Goal: Task Accomplishment & Management: Complete application form

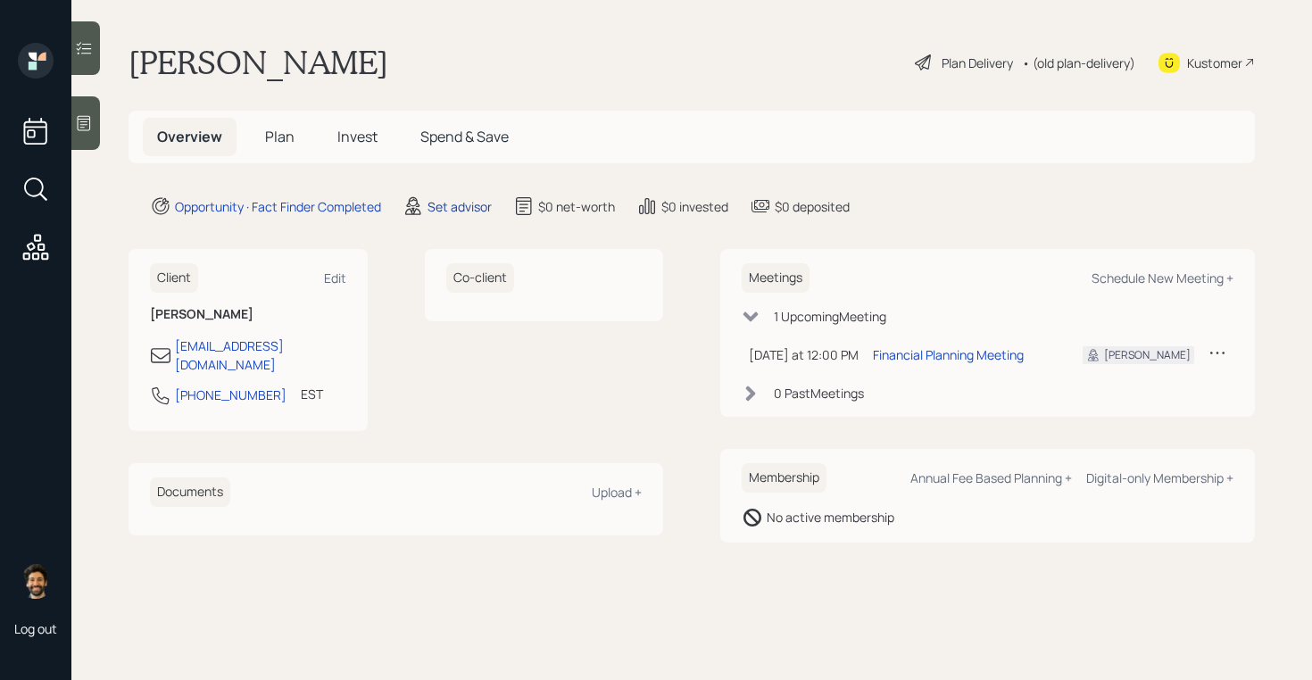
click at [441, 200] on div "Set advisor" at bounding box center [460, 206] width 64 height 19
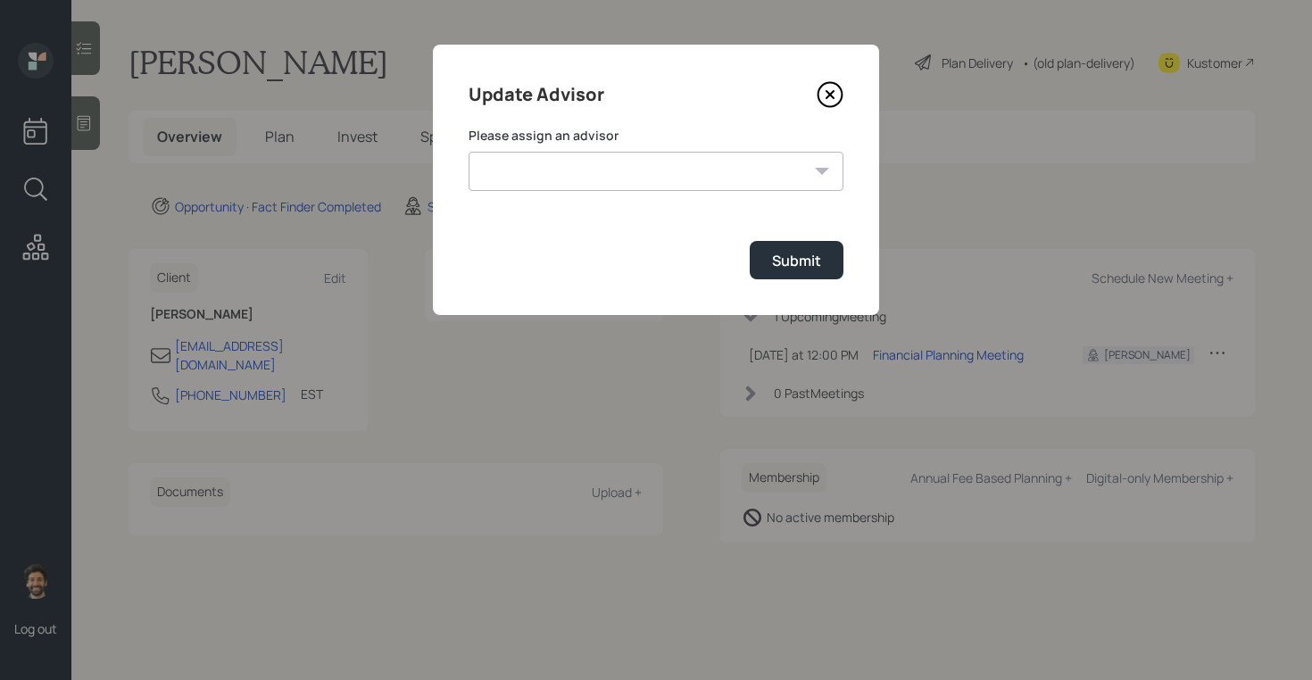
click at [601, 184] on select "[PERSON_NAME] [PERSON_NAME] [PERSON_NAME] [PERSON_NAME] End [PERSON_NAME] [PERS…" at bounding box center [656, 171] width 375 height 39
select select "f14b762f-c7c2-4b89-9227-8fa891345eea"
click at [469, 152] on select "[PERSON_NAME] [PERSON_NAME] [PERSON_NAME] [PERSON_NAME] End [PERSON_NAME] [PERS…" at bounding box center [656, 171] width 375 height 39
click at [771, 250] on button "Submit" at bounding box center [797, 260] width 94 height 38
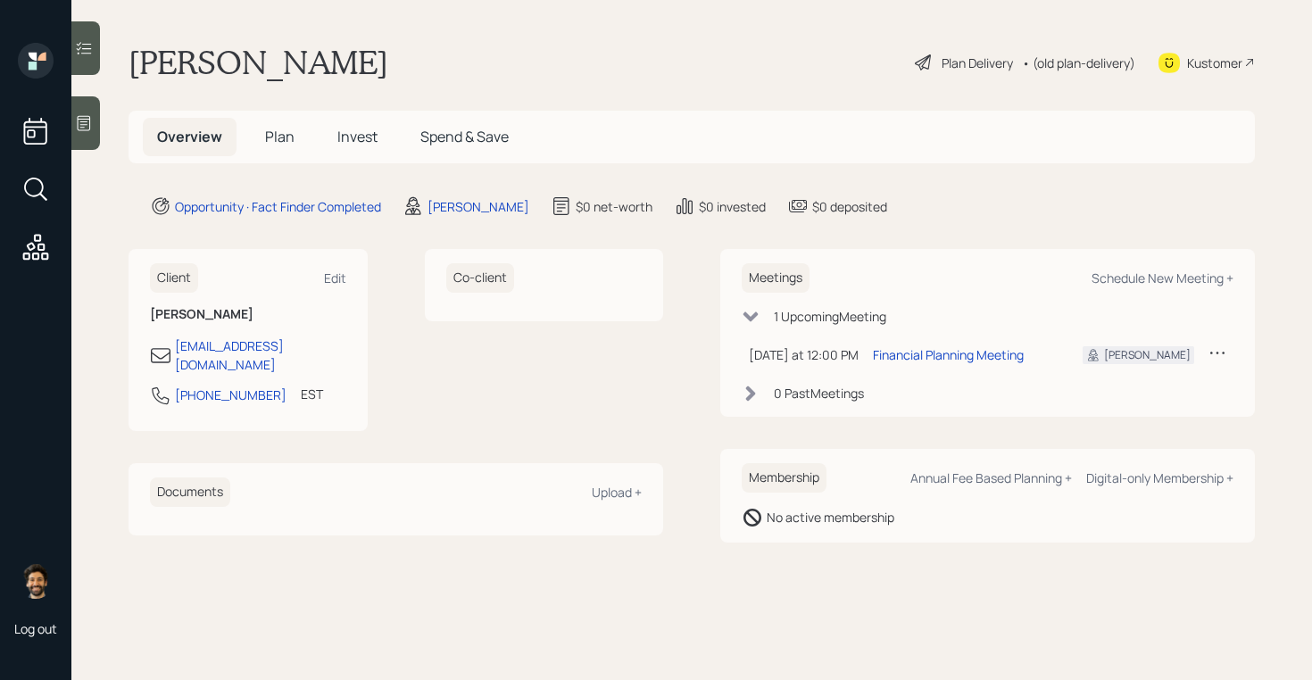
click at [79, 126] on icon at bounding box center [84, 123] width 18 height 18
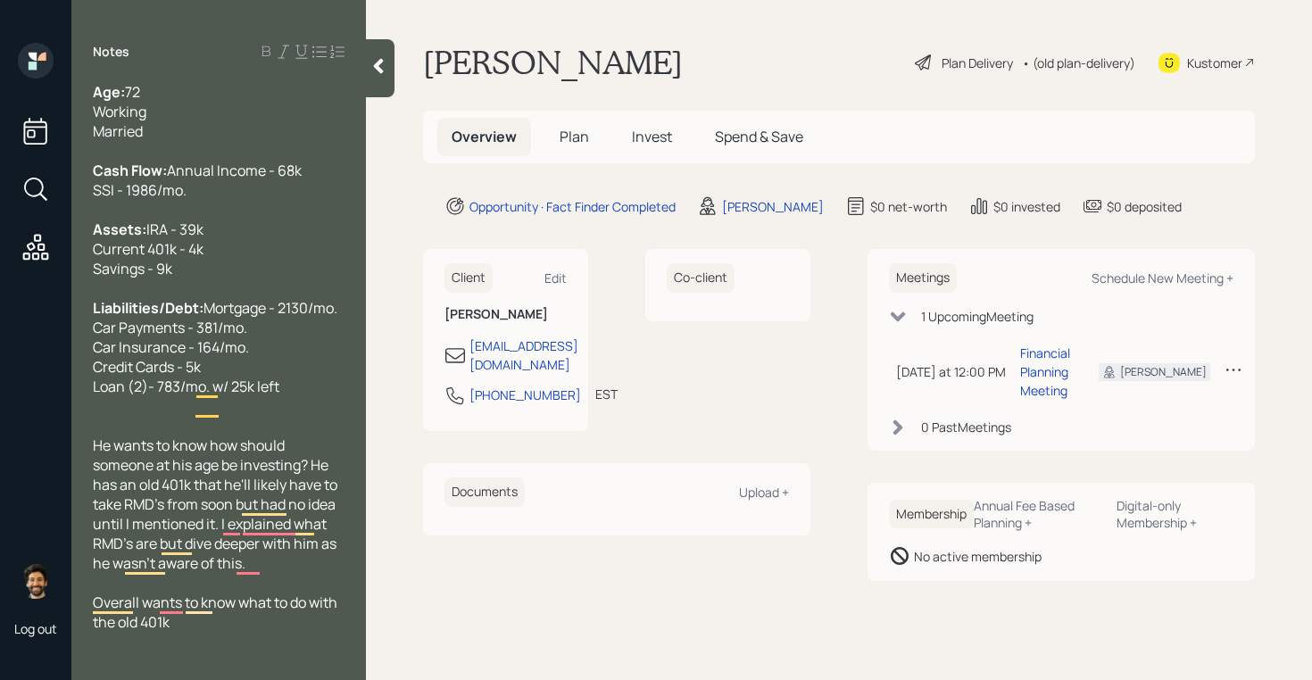
click at [578, 130] on span "Plan" at bounding box center [574, 137] width 29 height 20
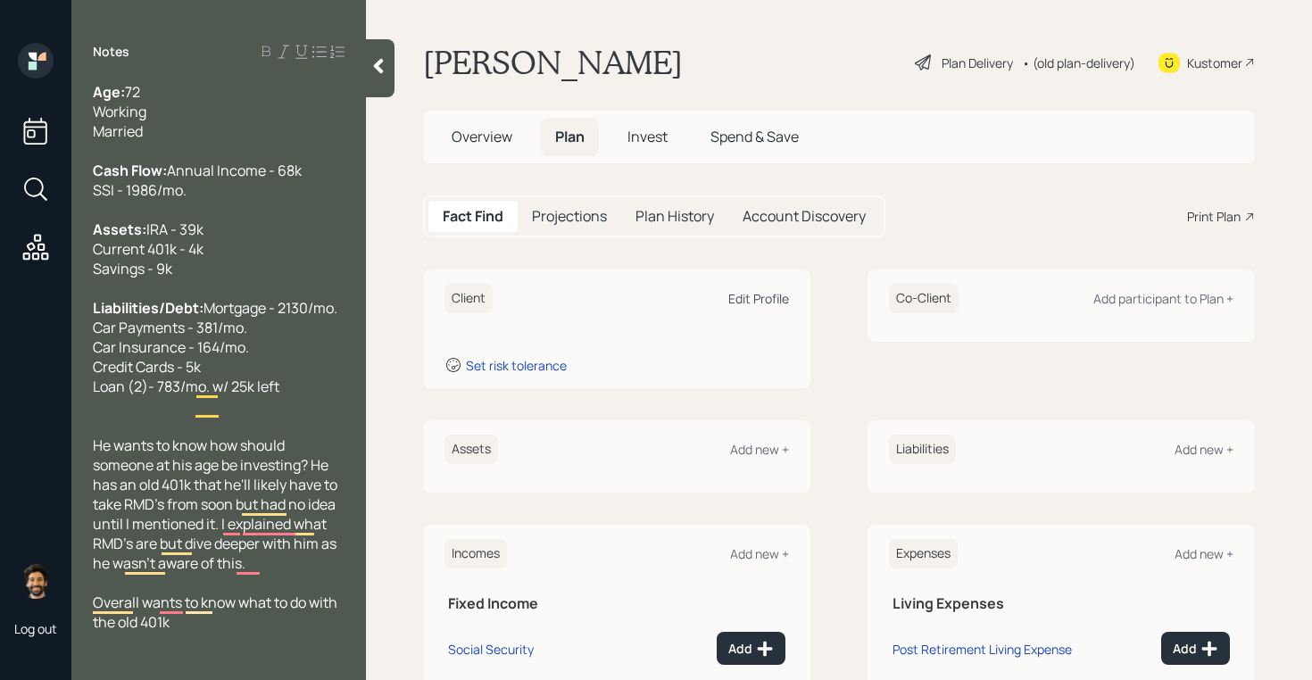
click at [756, 295] on div "Edit Profile" at bounding box center [758, 298] width 61 height 17
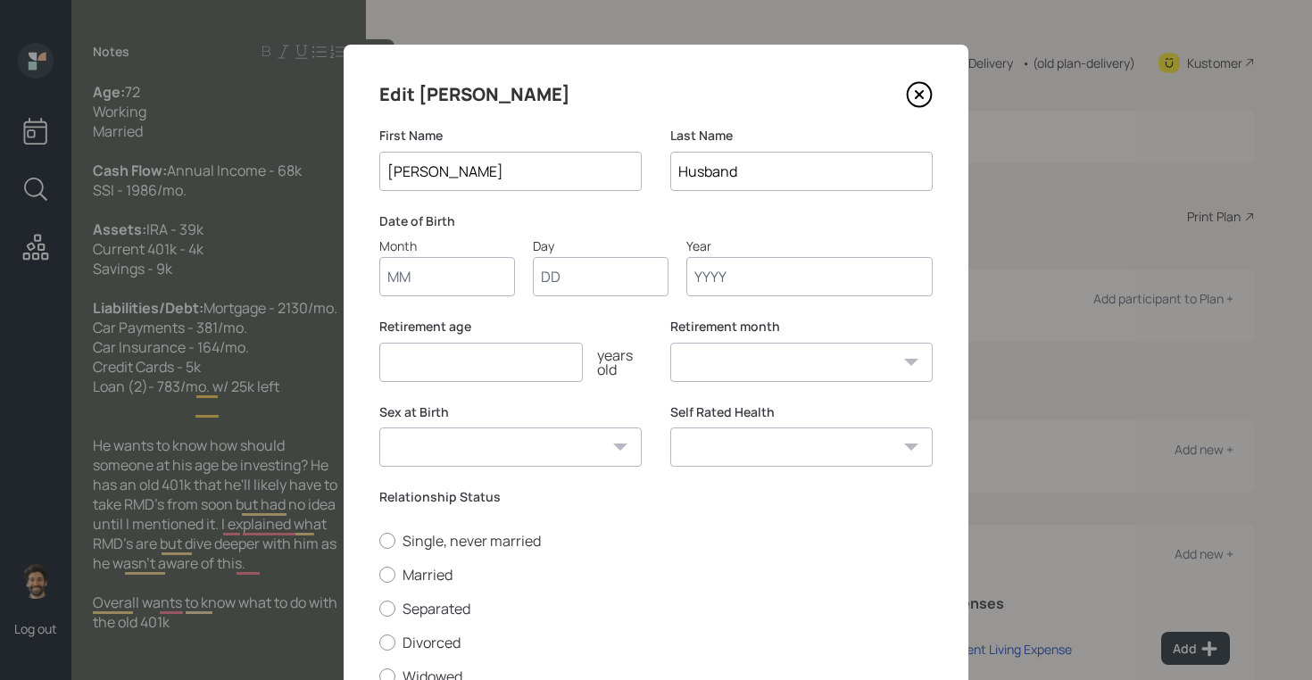
click at [400, 287] on input "Month" at bounding box center [447, 276] width 136 height 39
type input "01"
type input "1953"
select select "1"
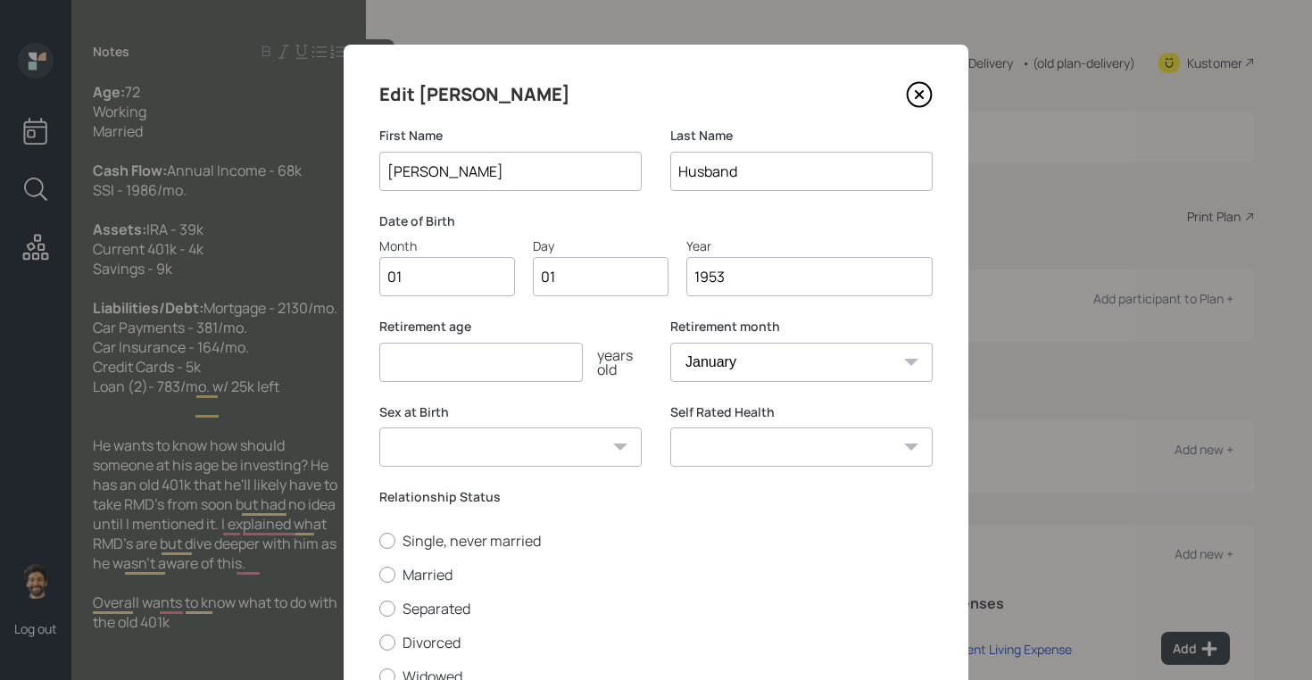
type input "1953"
click at [543, 347] on input "number" at bounding box center [481, 362] width 204 height 39
click at [500, 358] on input "number" at bounding box center [481, 362] width 204 height 39
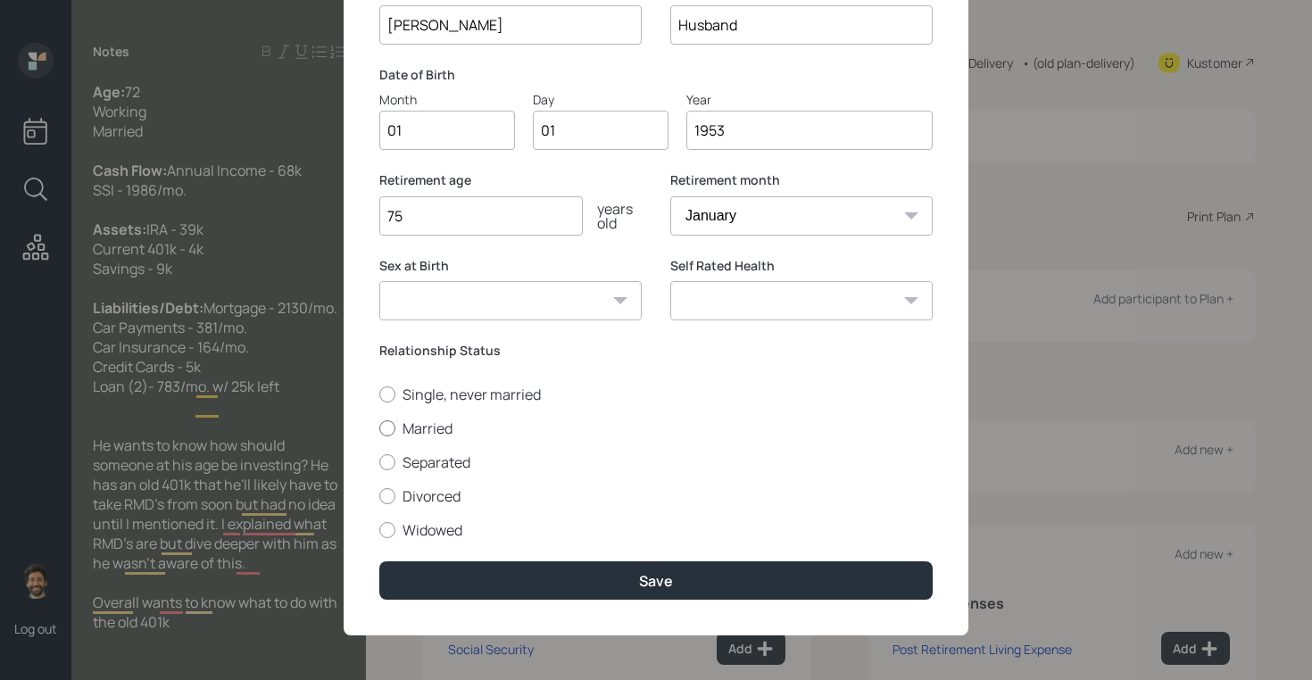
type input "75"
click at [389, 423] on div at bounding box center [387, 428] width 16 height 16
click at [379, 428] on input "Married" at bounding box center [378, 428] width 1 height 1
radio input "true"
click at [461, 553] on div "Edit [PERSON_NAME] First Name [PERSON_NAME] Last Name Husband Date of Birth Mon…" at bounding box center [656, 266] width 625 height 737
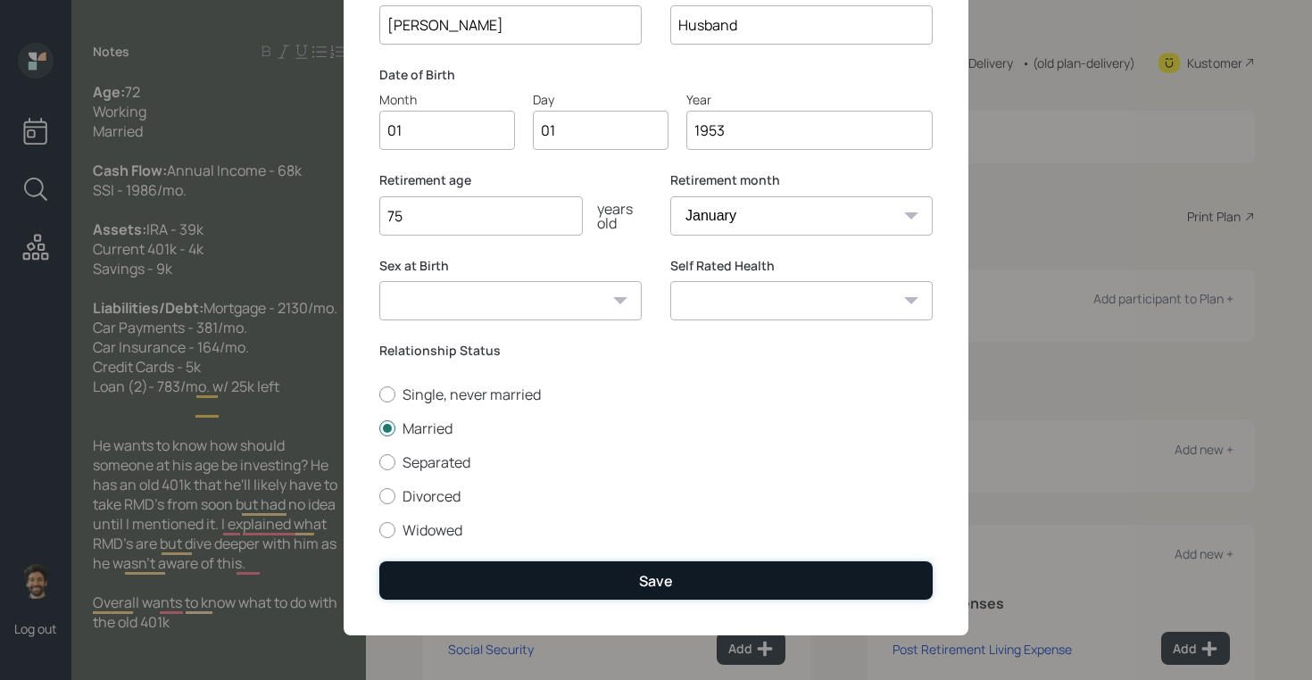
click at [469, 572] on button "Save" at bounding box center [655, 580] width 553 height 38
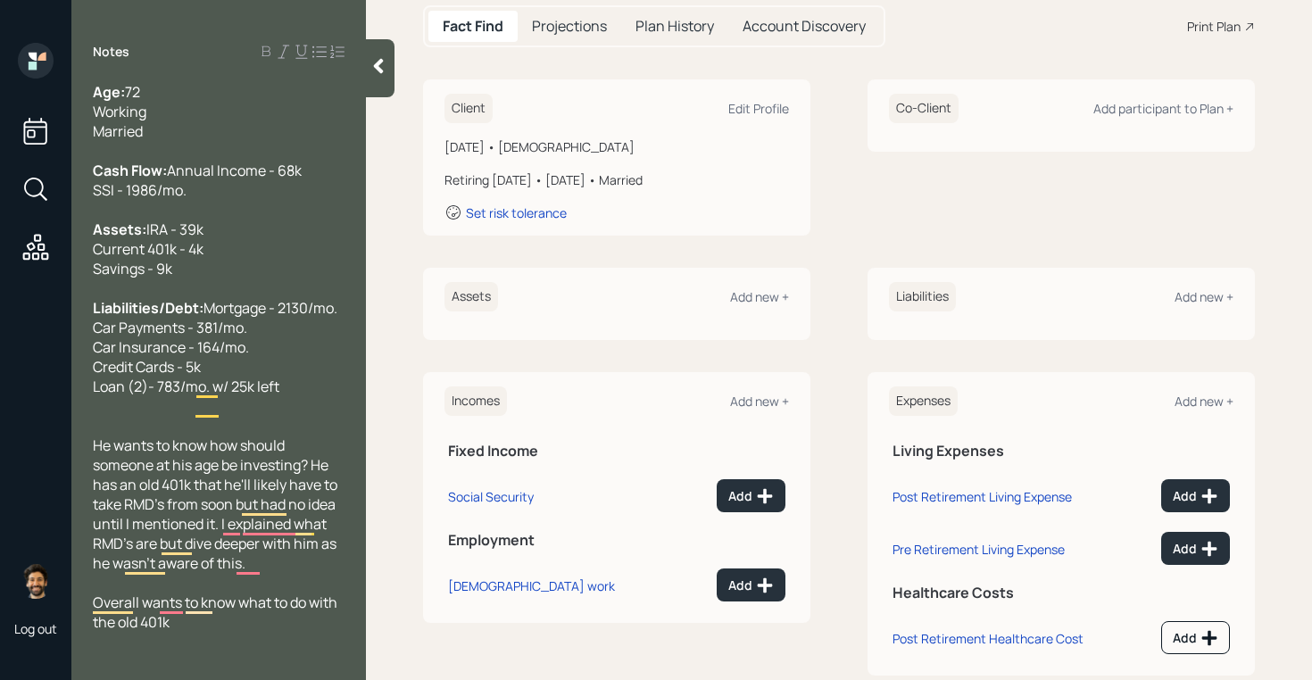
scroll to position [229, 0]
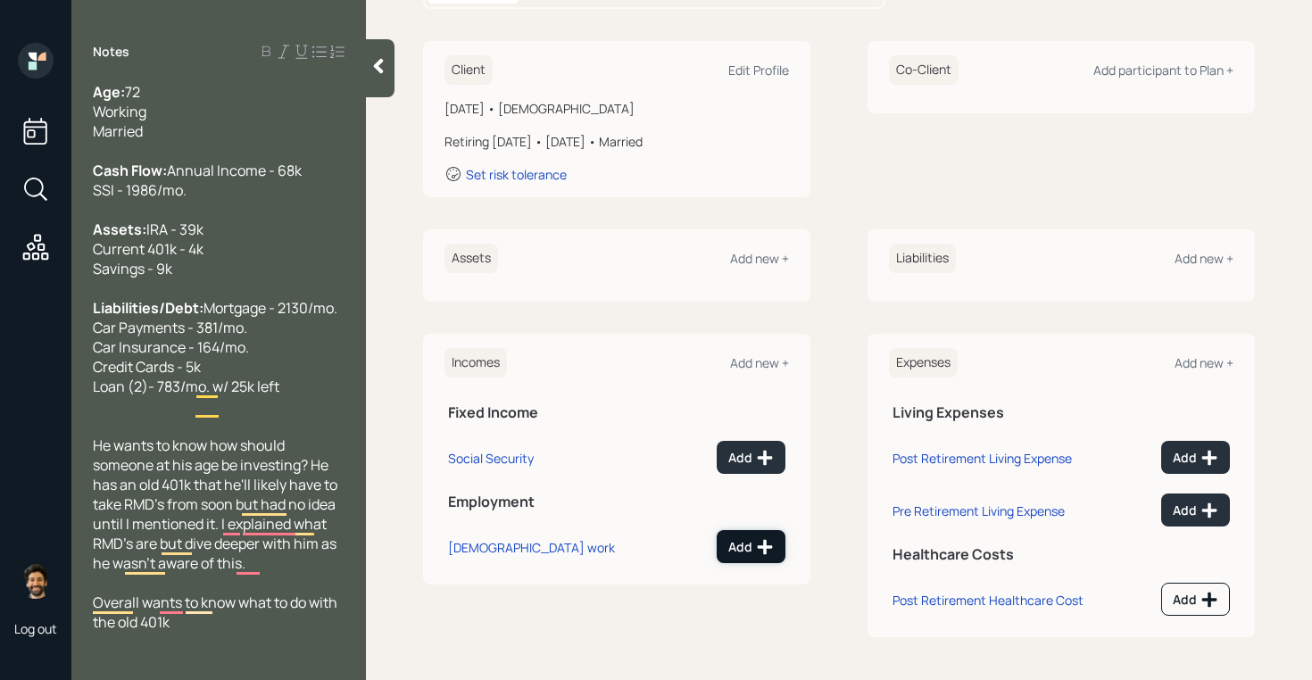
click at [759, 553] on icon at bounding box center [765, 547] width 18 height 18
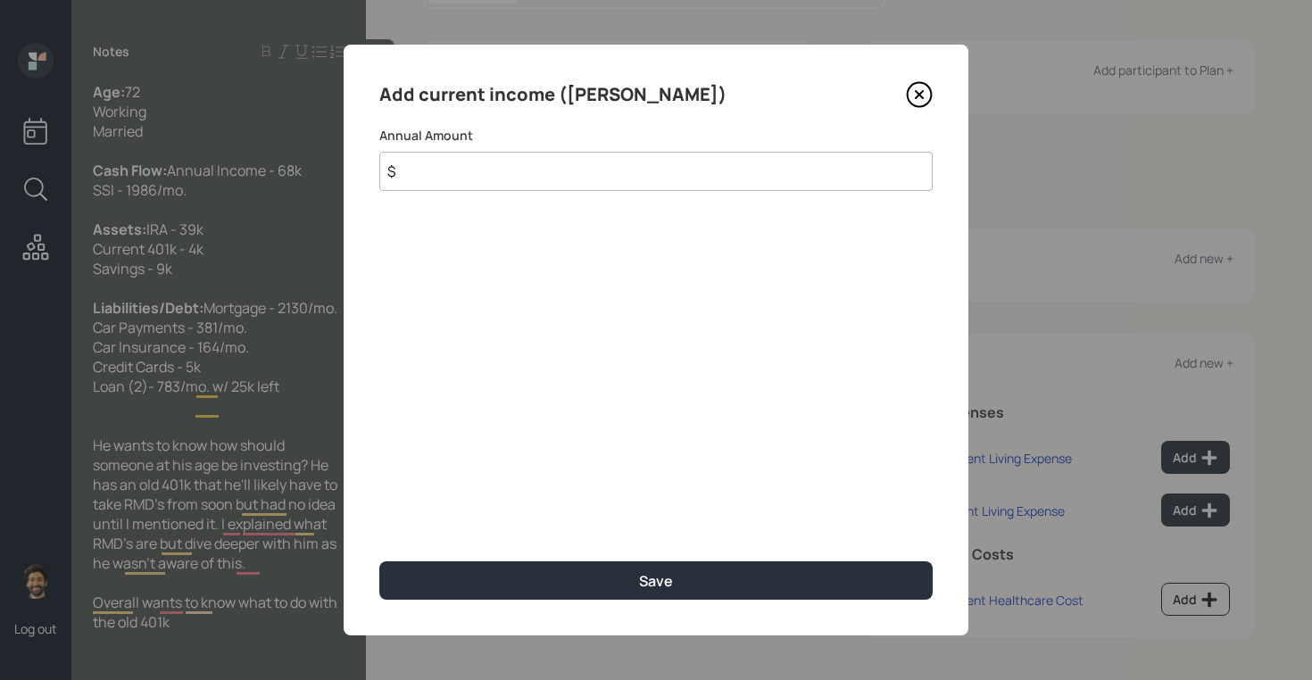
click at [431, 164] on input "$" at bounding box center [655, 171] width 553 height 39
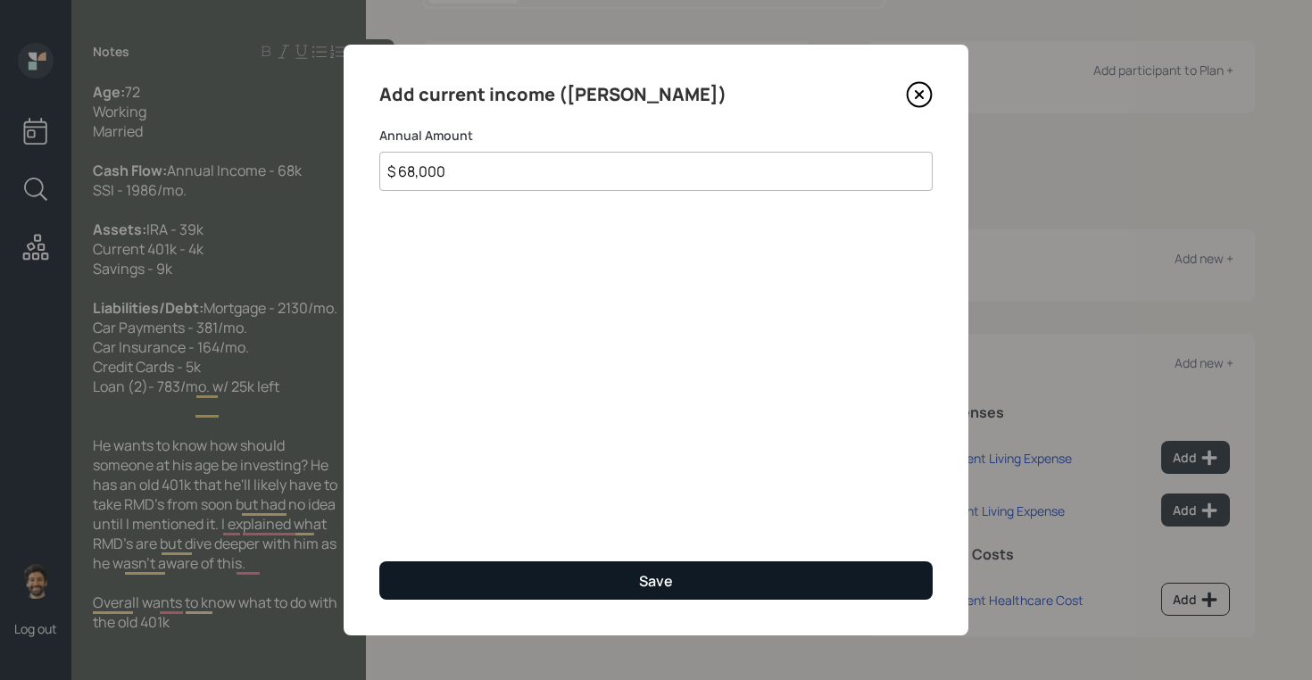
type input "$ 68,000"
click at [470, 589] on button "Save" at bounding box center [655, 580] width 553 height 38
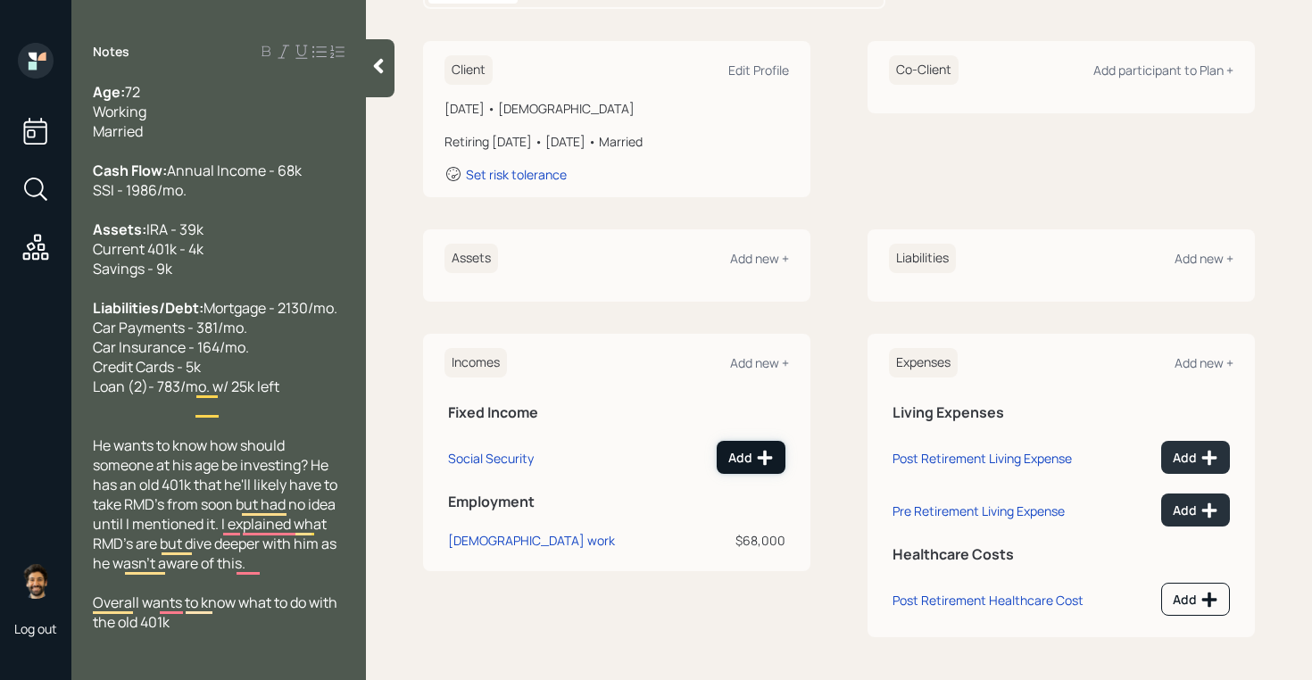
click at [727, 463] on button "Add" at bounding box center [751, 457] width 69 height 33
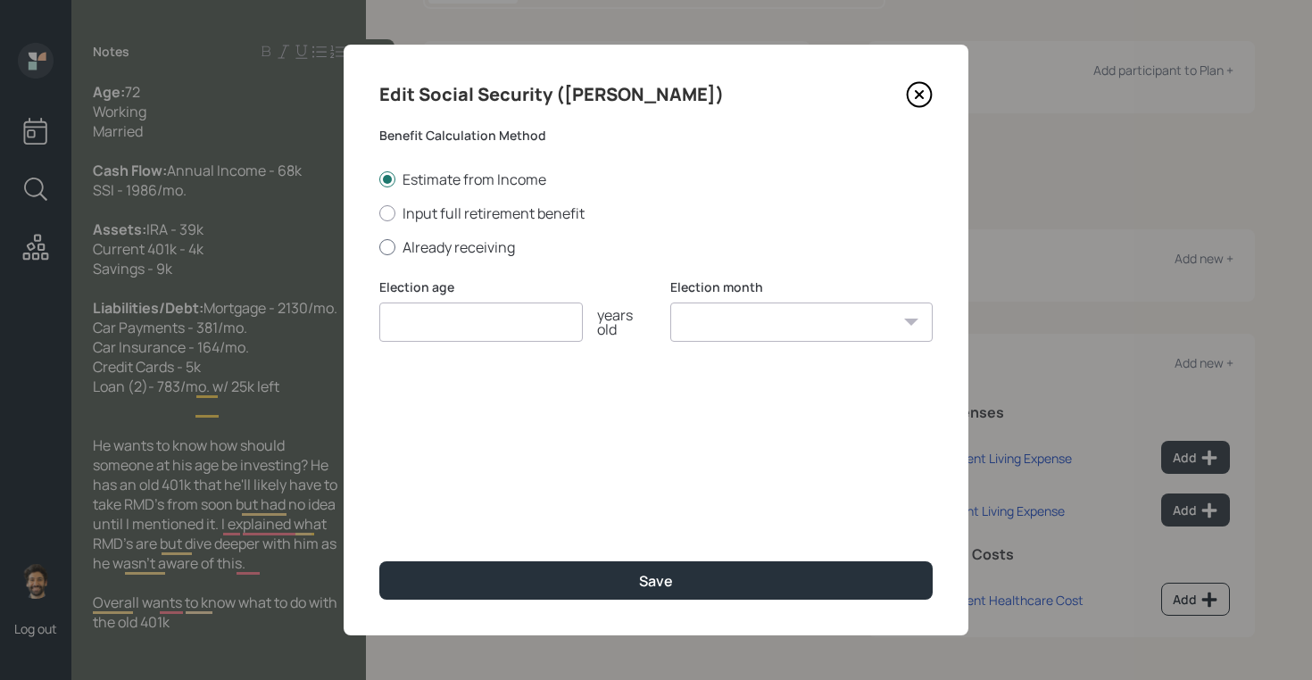
click at [433, 248] on label "Already receiving" at bounding box center [655, 247] width 553 height 20
click at [379, 247] on input "Already receiving" at bounding box center [378, 246] width 1 height 1
radio input "true"
click at [442, 322] on input "number" at bounding box center [481, 322] width 204 height 39
type input "65"
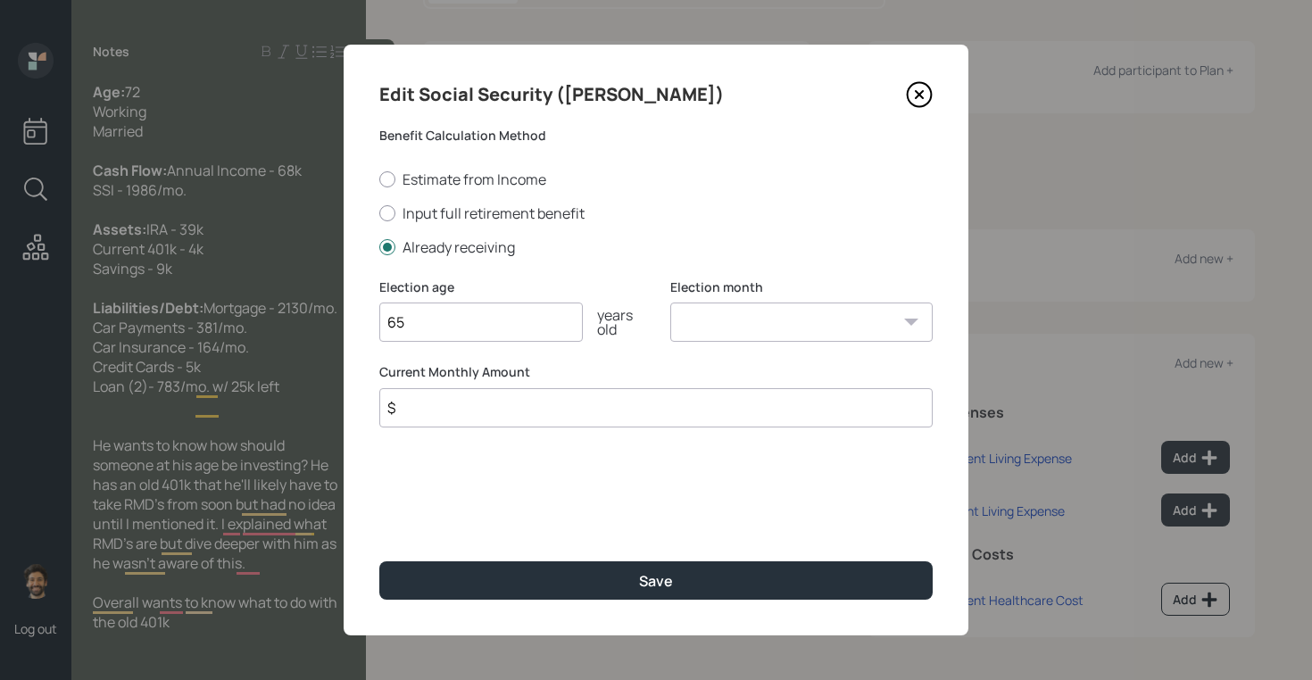
click at [426, 407] on input "$" at bounding box center [655, 407] width 553 height 39
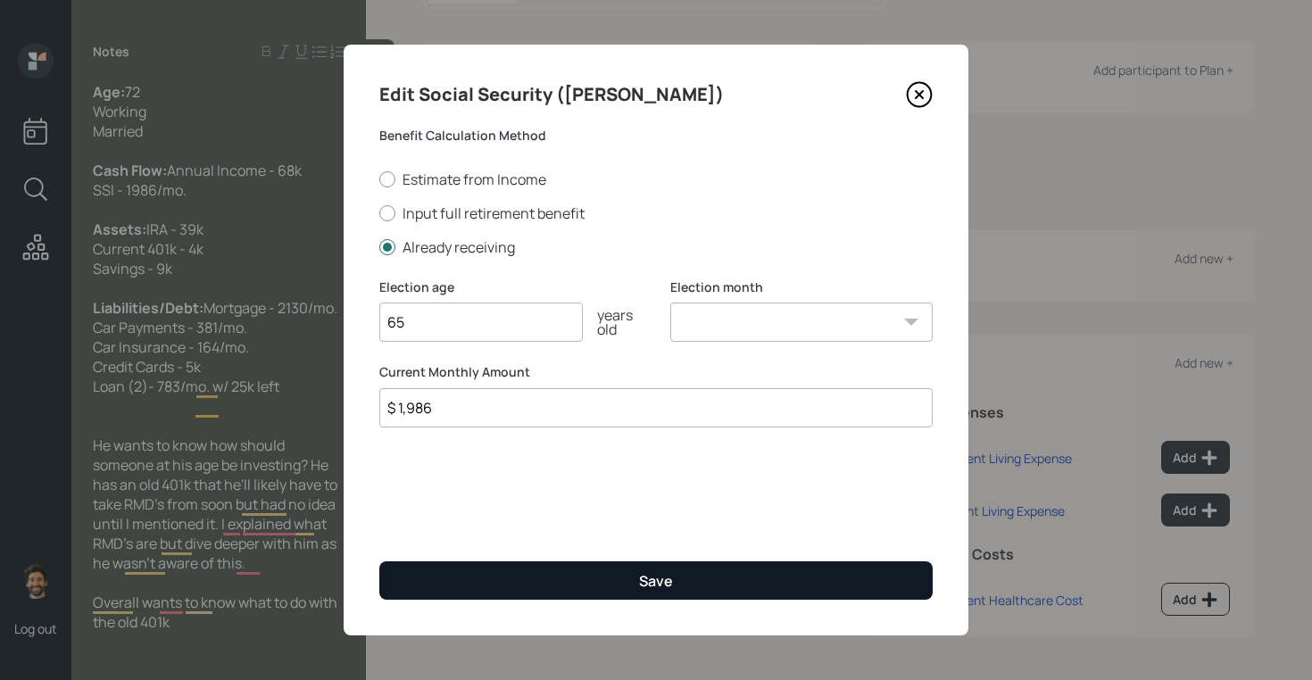
type input "$ 1,986"
click at [420, 571] on button "Save" at bounding box center [655, 580] width 553 height 38
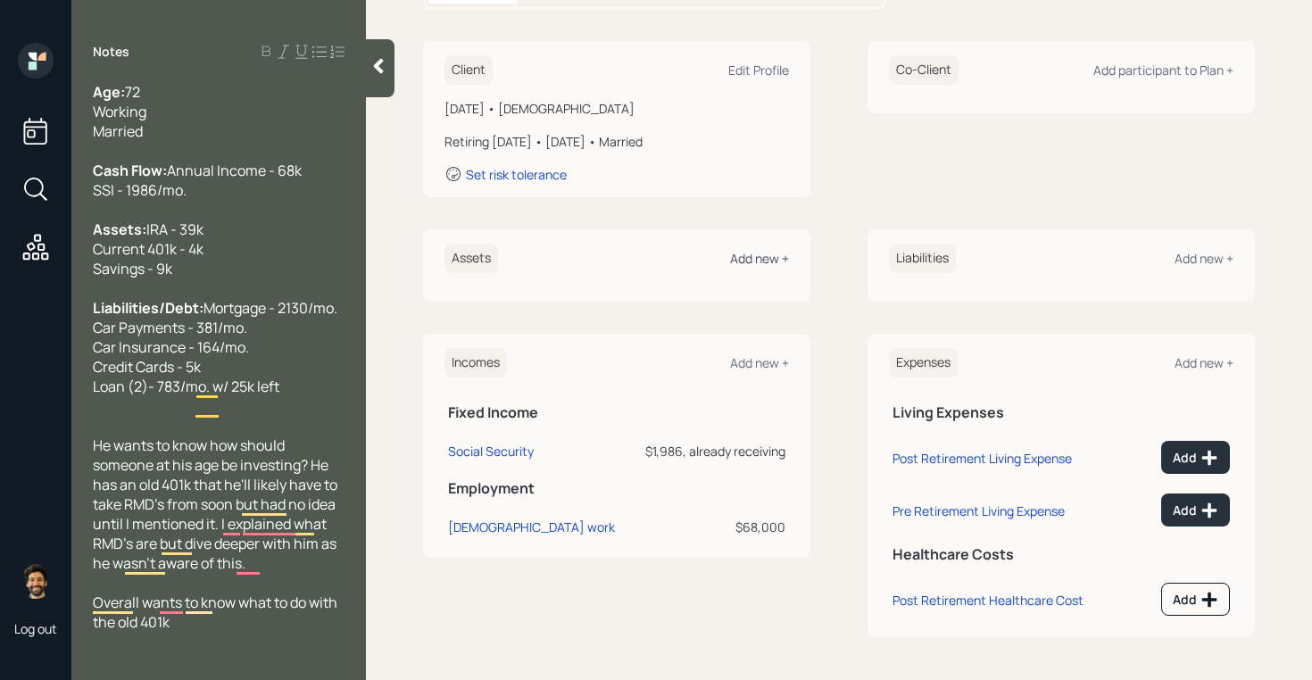
click at [746, 251] on div "Add new +" at bounding box center [759, 258] width 59 height 17
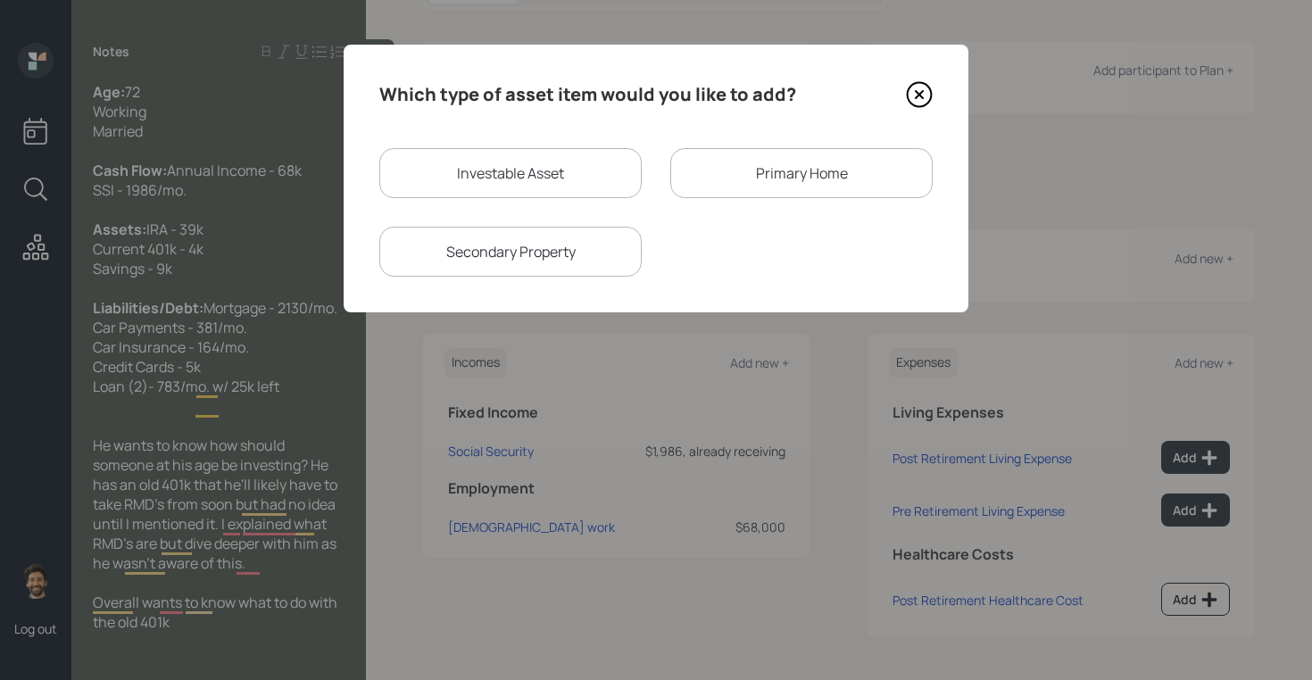
click at [507, 182] on div "Investable Asset" at bounding box center [510, 173] width 262 height 50
select select "taxable"
select select "balanced"
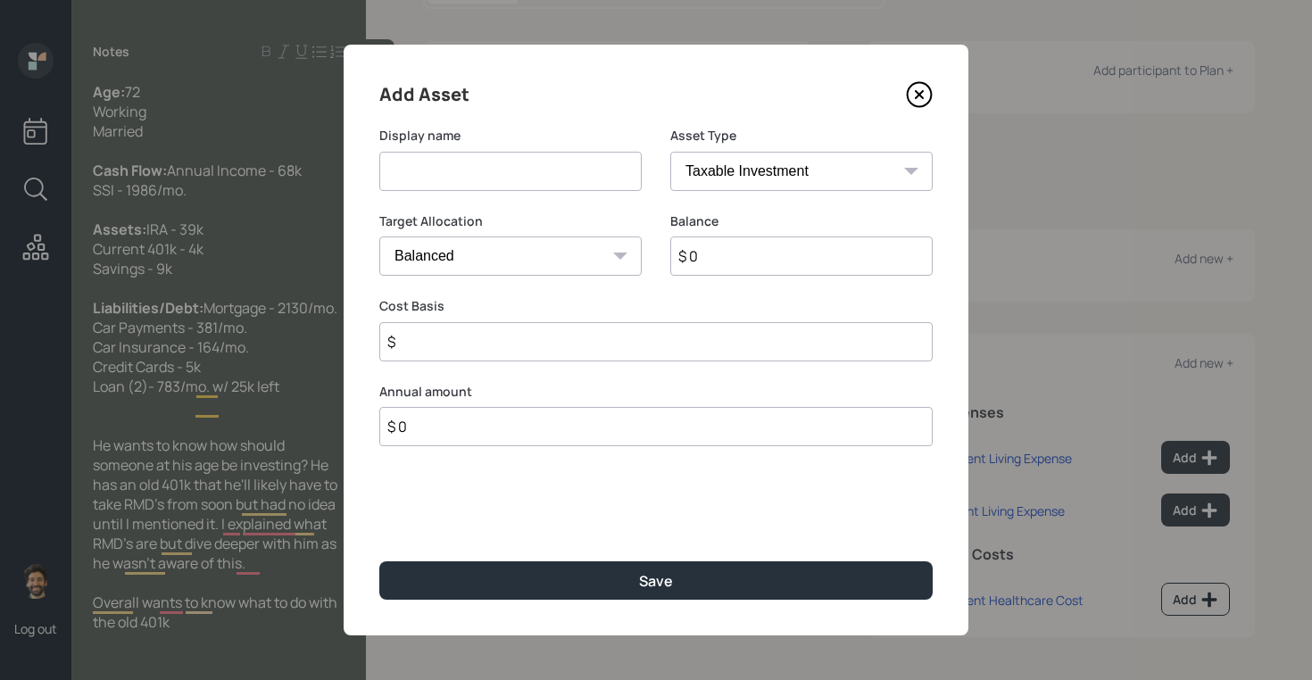
click at [438, 184] on input at bounding box center [510, 171] width 262 height 39
type input "IRA"
click at [721, 264] on input "$ 0" at bounding box center [801, 256] width 262 height 39
type input "$ 39,000"
click at [719, 178] on select "SEP [PERSON_NAME] IRA 401(k) [PERSON_NAME] 401(k) 403(b) [PERSON_NAME] 403(b) 4…" at bounding box center [801, 171] width 262 height 39
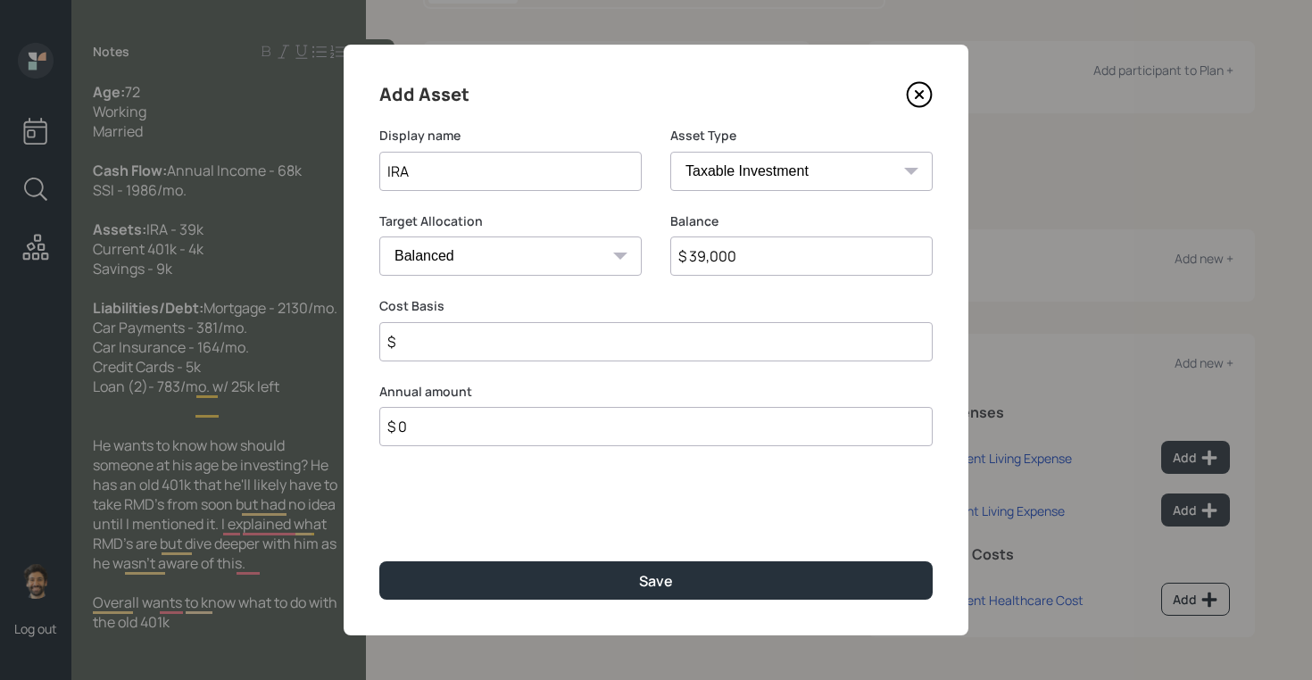
select select "ira"
click at [670, 152] on select "SEP [PERSON_NAME] IRA 401(k) [PERSON_NAME] 401(k) 403(b) [PERSON_NAME] 403(b) 4…" at bounding box center [801, 171] width 262 height 39
click at [486, 350] on input "$" at bounding box center [655, 341] width 553 height 39
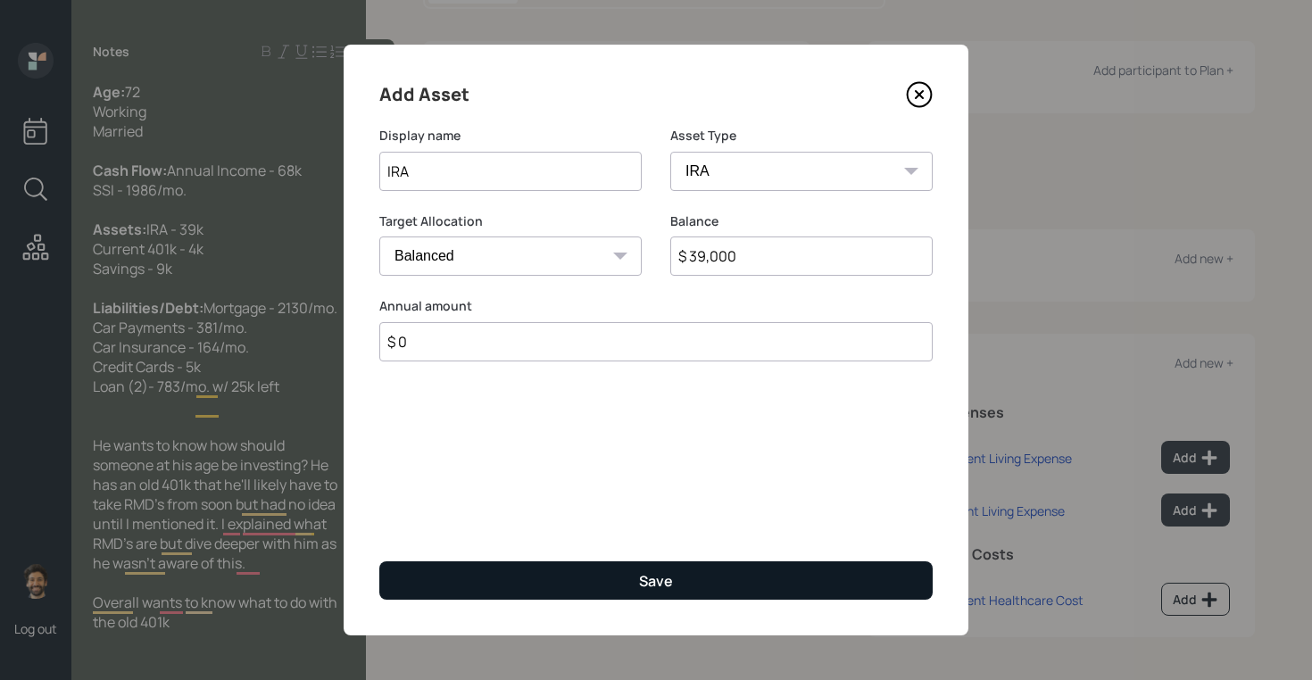
type input "$ 0"
click at [474, 581] on button "Save" at bounding box center [655, 580] width 553 height 38
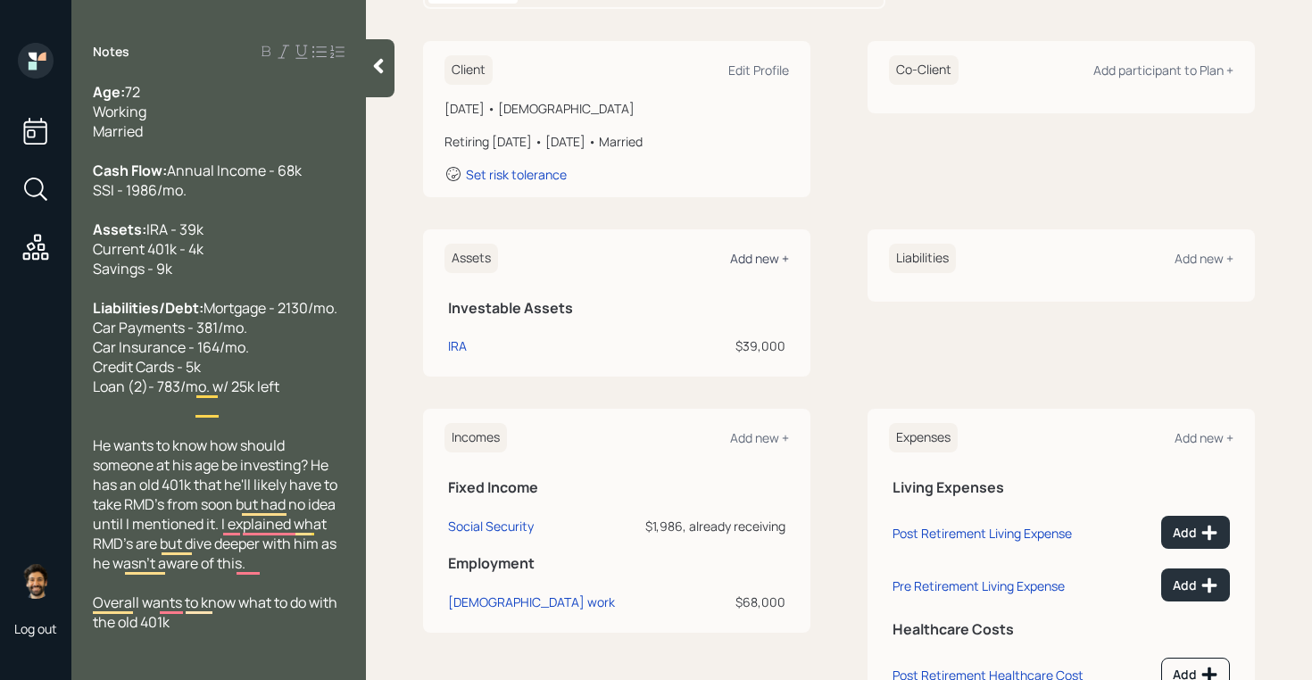
click at [742, 261] on div "Add new +" at bounding box center [759, 258] width 59 height 17
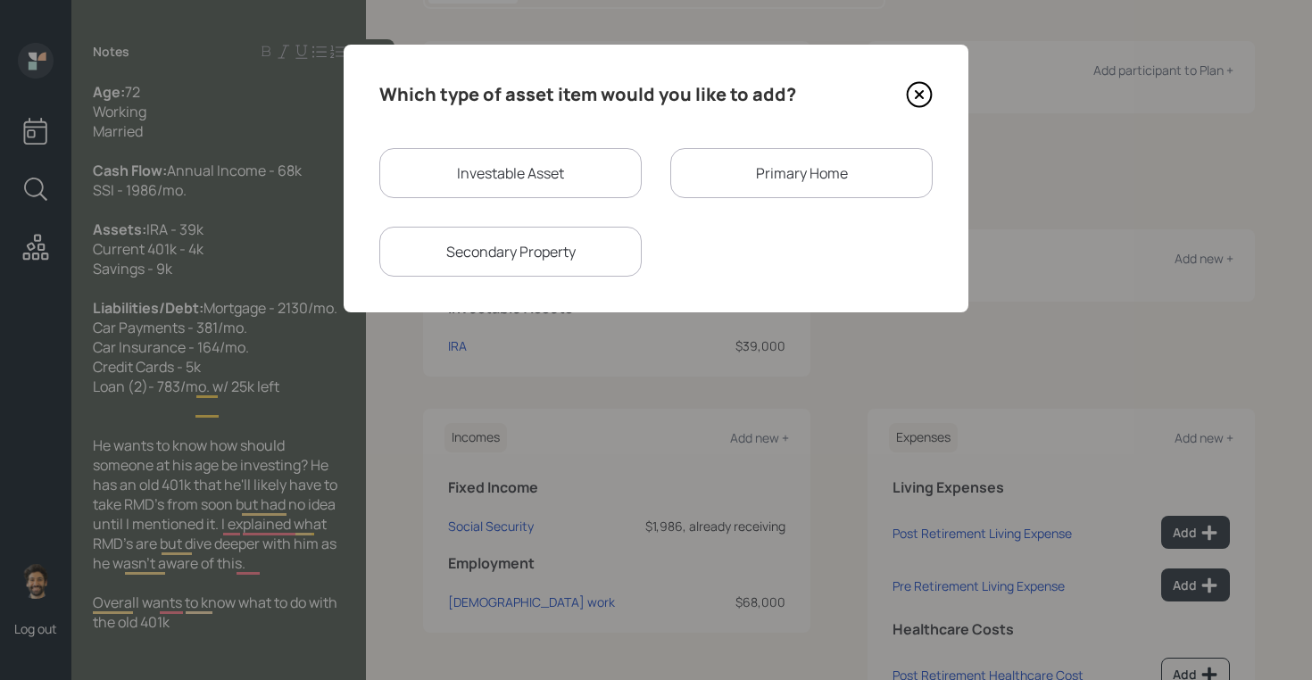
click at [482, 162] on div "Investable Asset" at bounding box center [510, 173] width 262 height 50
select select "taxable"
select select "balanced"
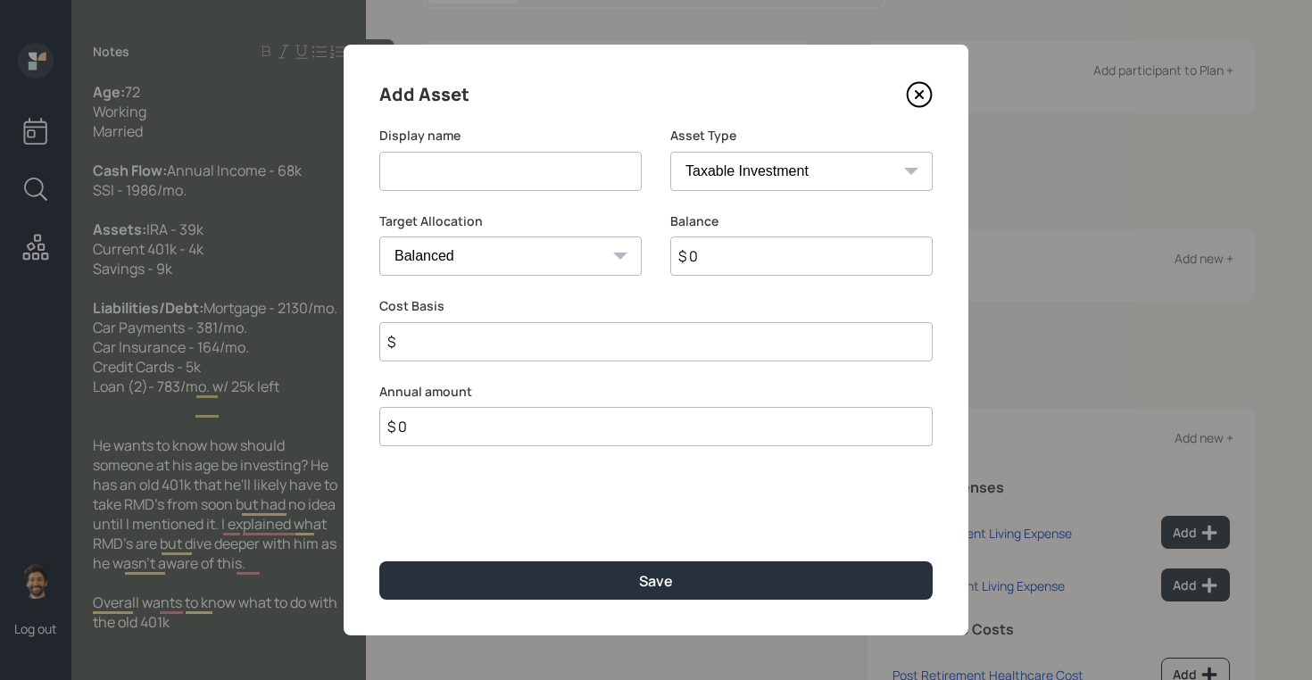
click at [468, 170] on input at bounding box center [510, 171] width 262 height 39
type input "Current 401k"
click at [766, 252] on input "$ 0" at bounding box center [801, 256] width 262 height 39
type input "$ 4,000"
click at [777, 169] on select "SEP [PERSON_NAME] IRA 401(k) [PERSON_NAME] 401(k) 403(b) [PERSON_NAME] 403(b) 4…" at bounding box center [801, 171] width 262 height 39
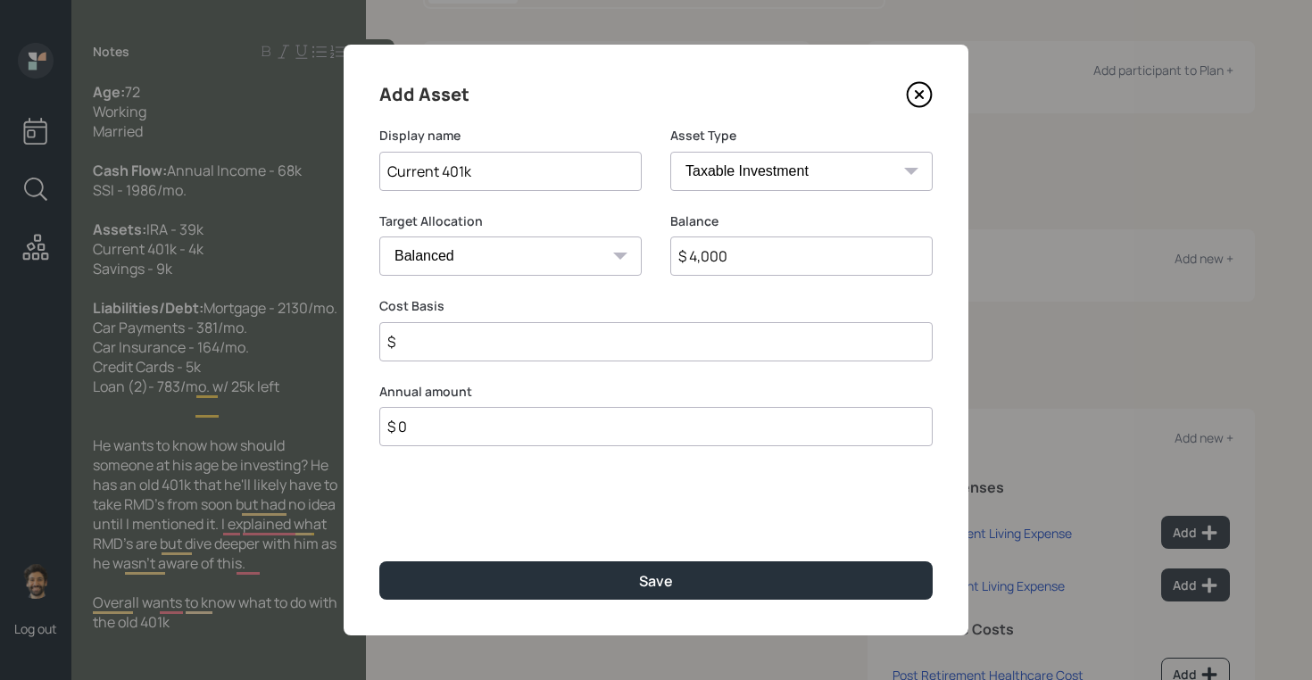
select select "company_sponsored"
click at [670, 152] on select "SEP [PERSON_NAME] IRA 401(k) [PERSON_NAME] 401(k) 403(b) [PERSON_NAME] 403(b) 4…" at bounding box center [801, 171] width 262 height 39
click at [492, 334] on input "number" at bounding box center [497, 341] width 236 height 39
type input "1"
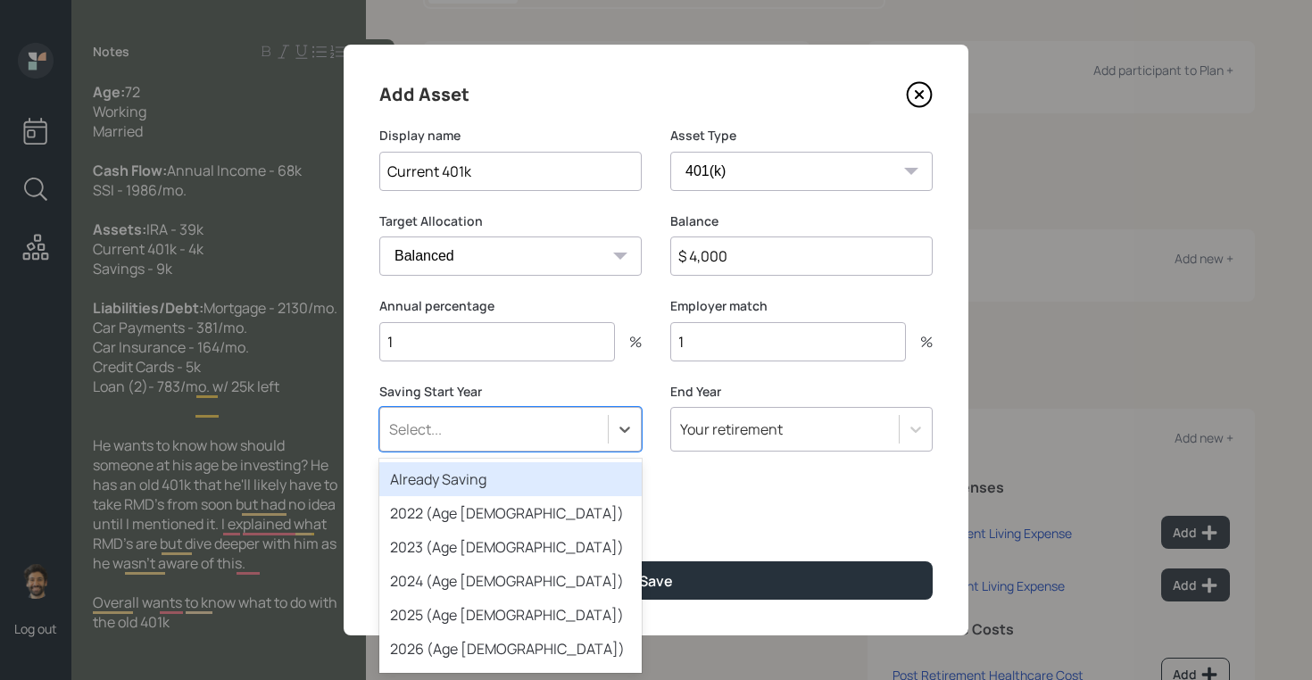
click at [467, 428] on div "Select..." at bounding box center [494, 429] width 228 height 30
click at [437, 470] on div "Already Saving" at bounding box center [510, 479] width 262 height 34
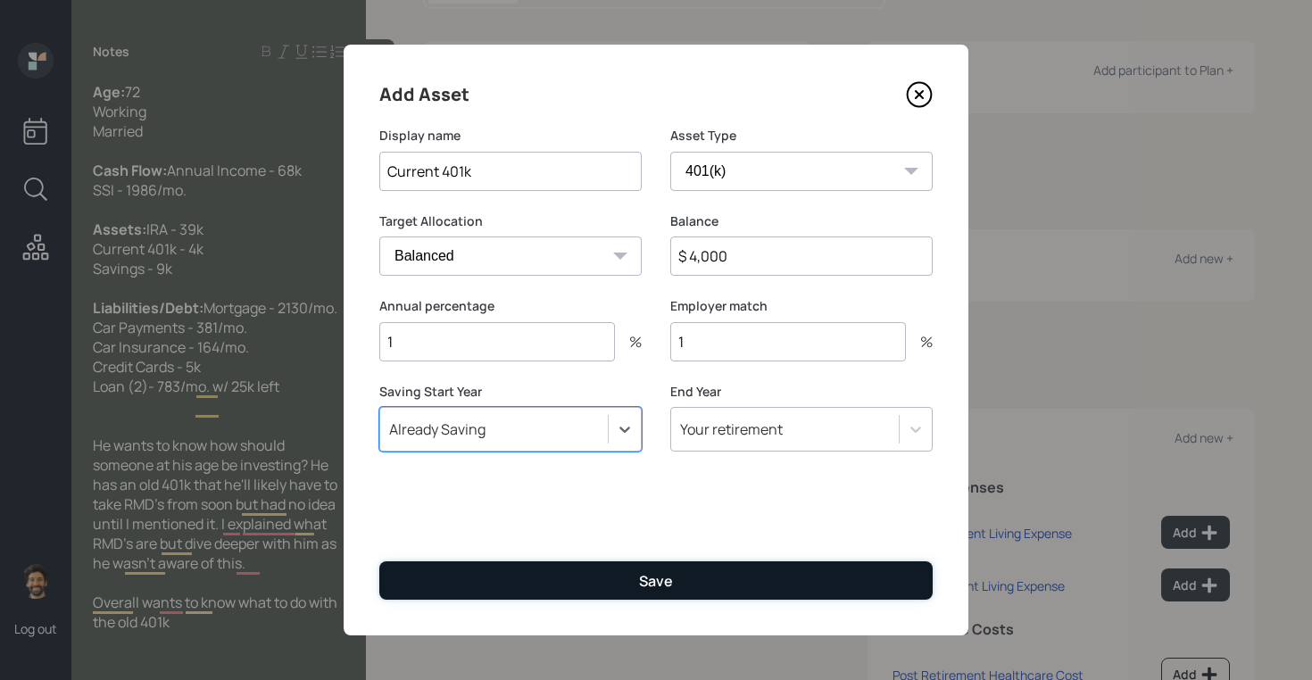
click at [454, 592] on button "Save" at bounding box center [655, 580] width 553 height 38
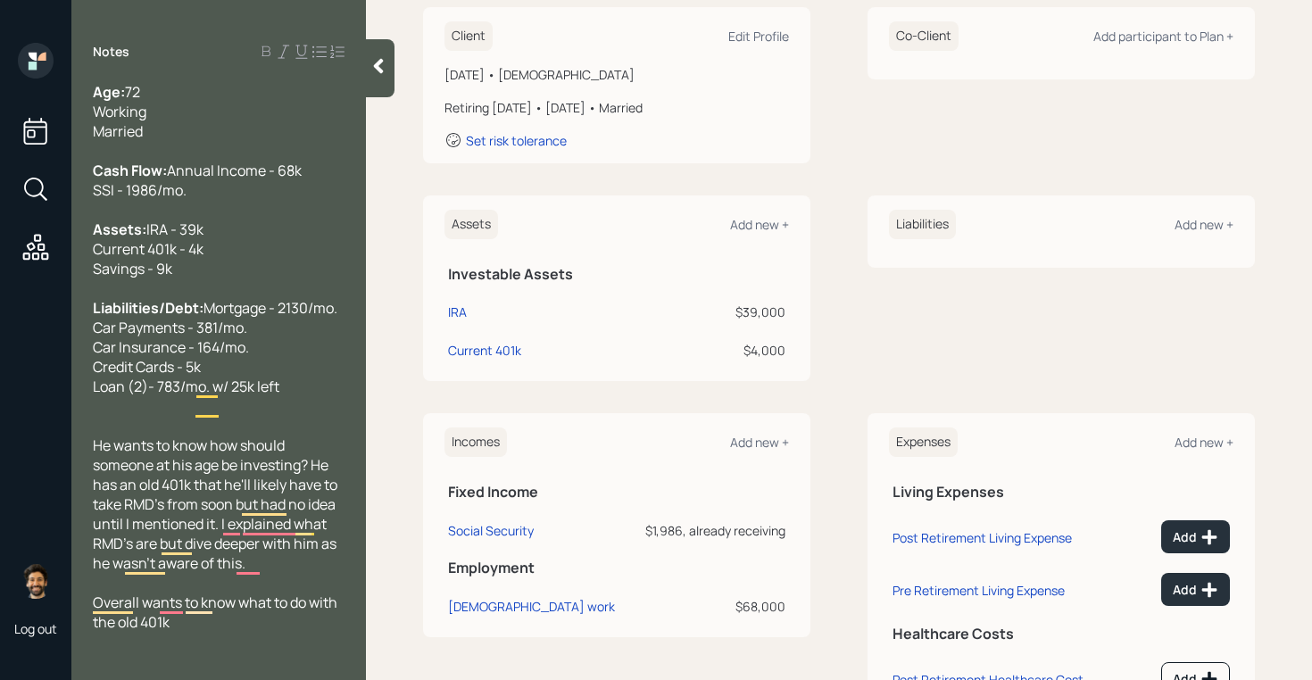
scroll to position [288, 0]
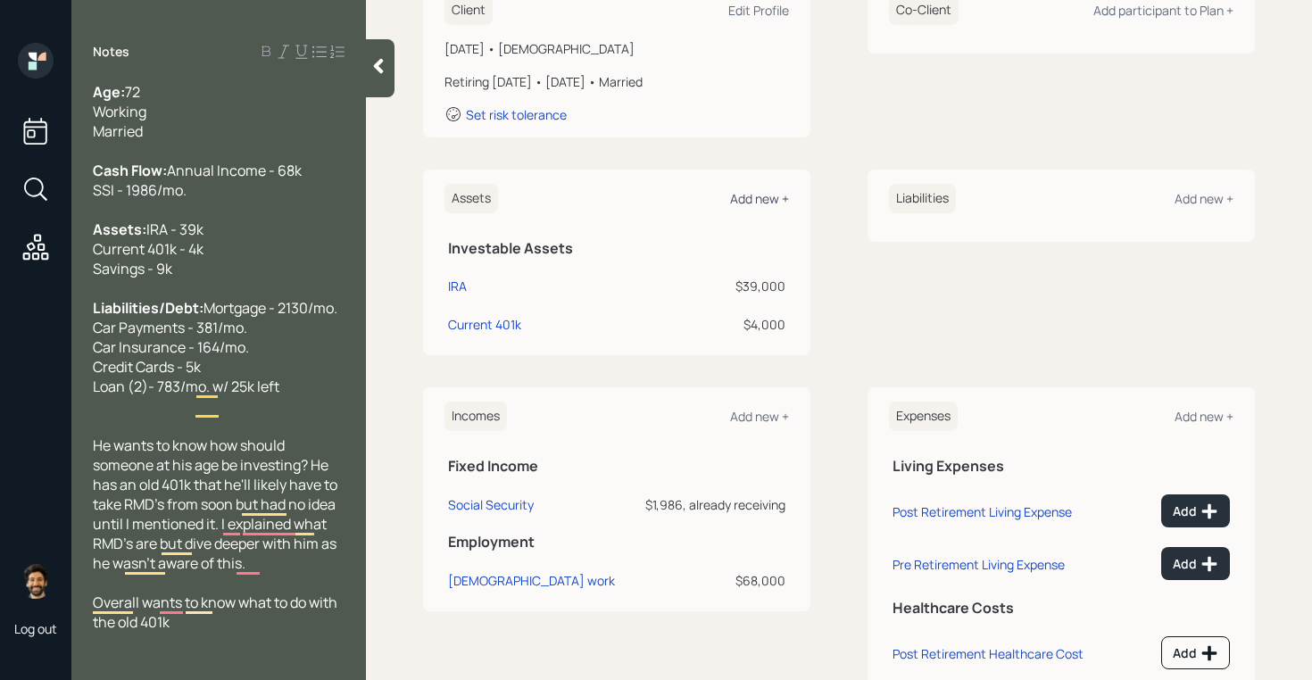
click at [761, 198] on div "Add new +" at bounding box center [759, 198] width 59 height 17
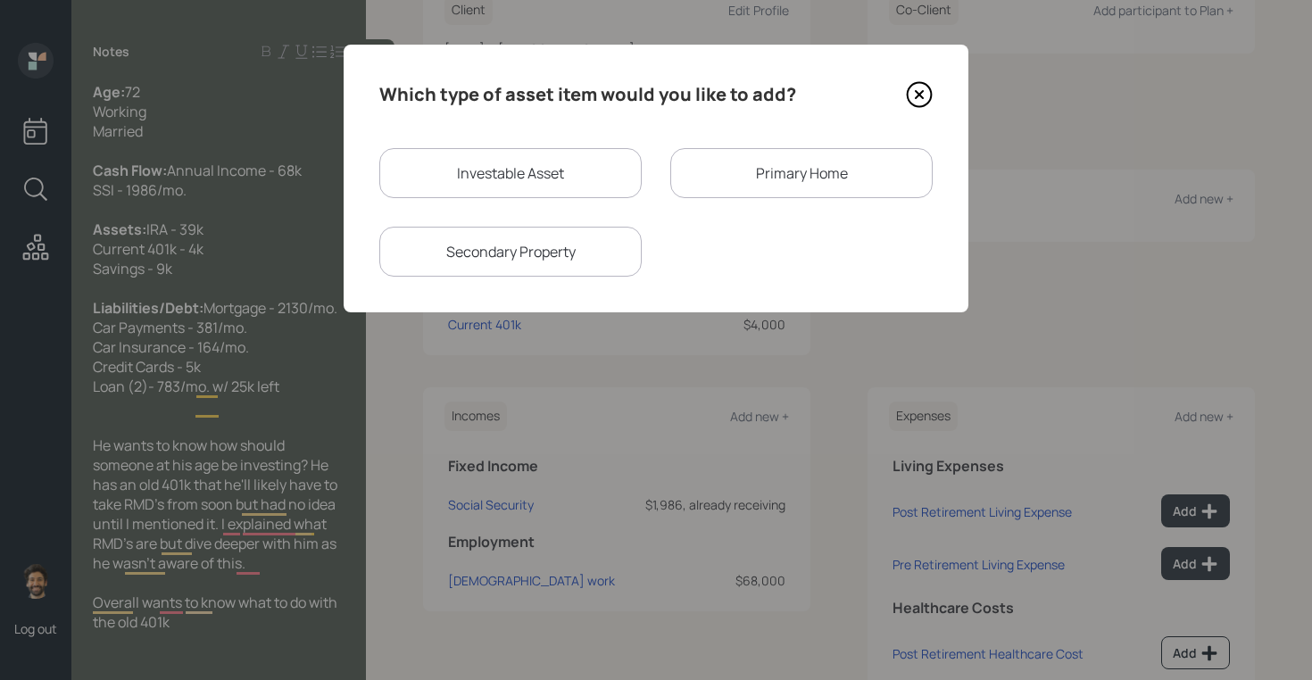
click at [712, 175] on div "Primary Home" at bounding box center [801, 173] width 262 height 50
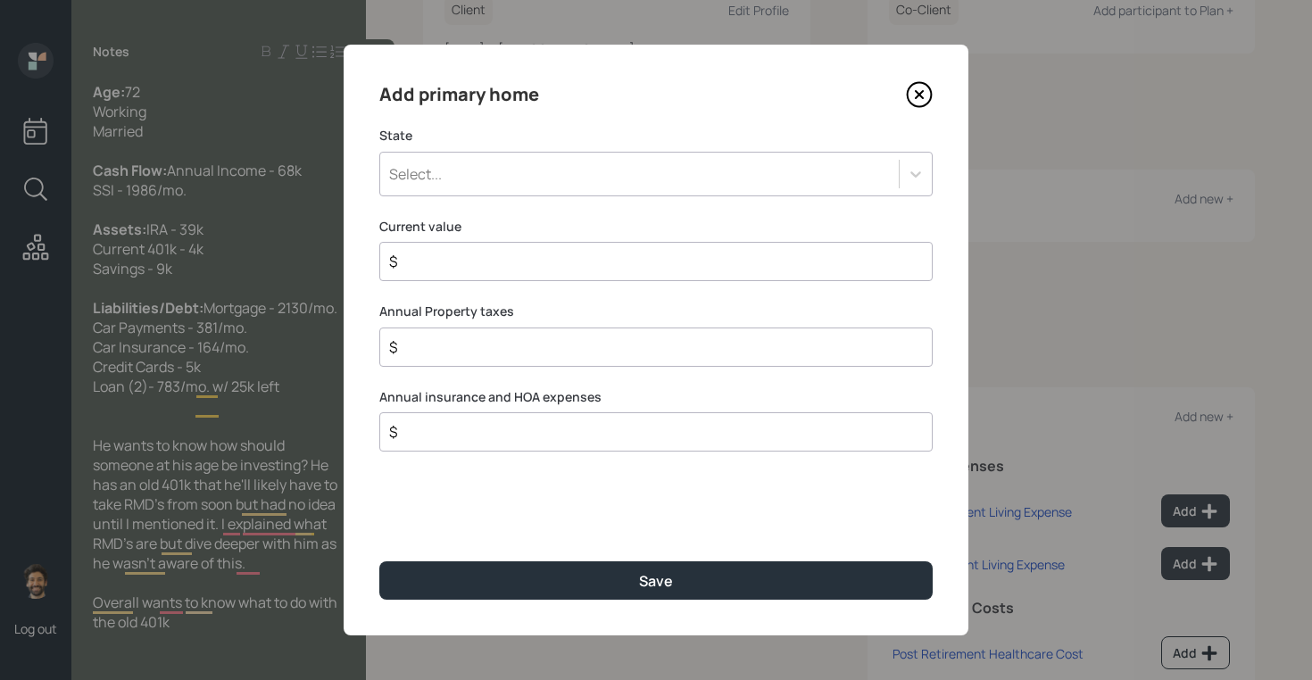
click at [452, 172] on div "Select..." at bounding box center [639, 174] width 519 height 30
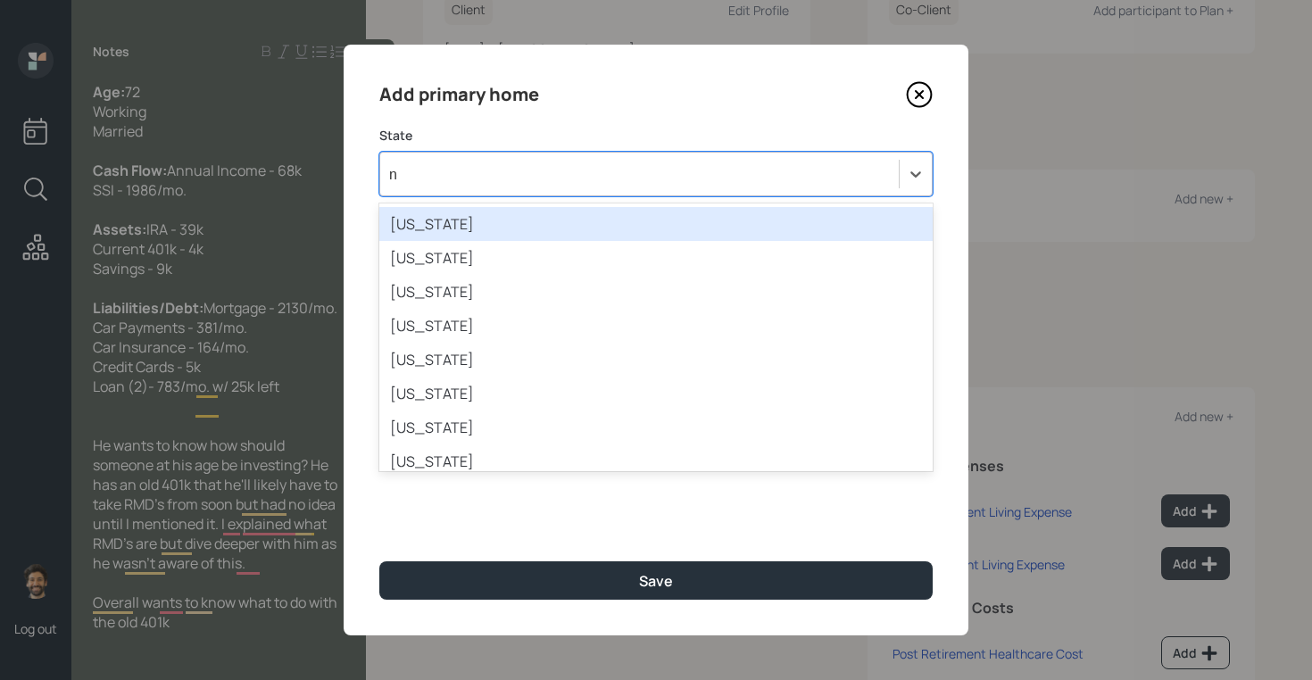
type input "ny"
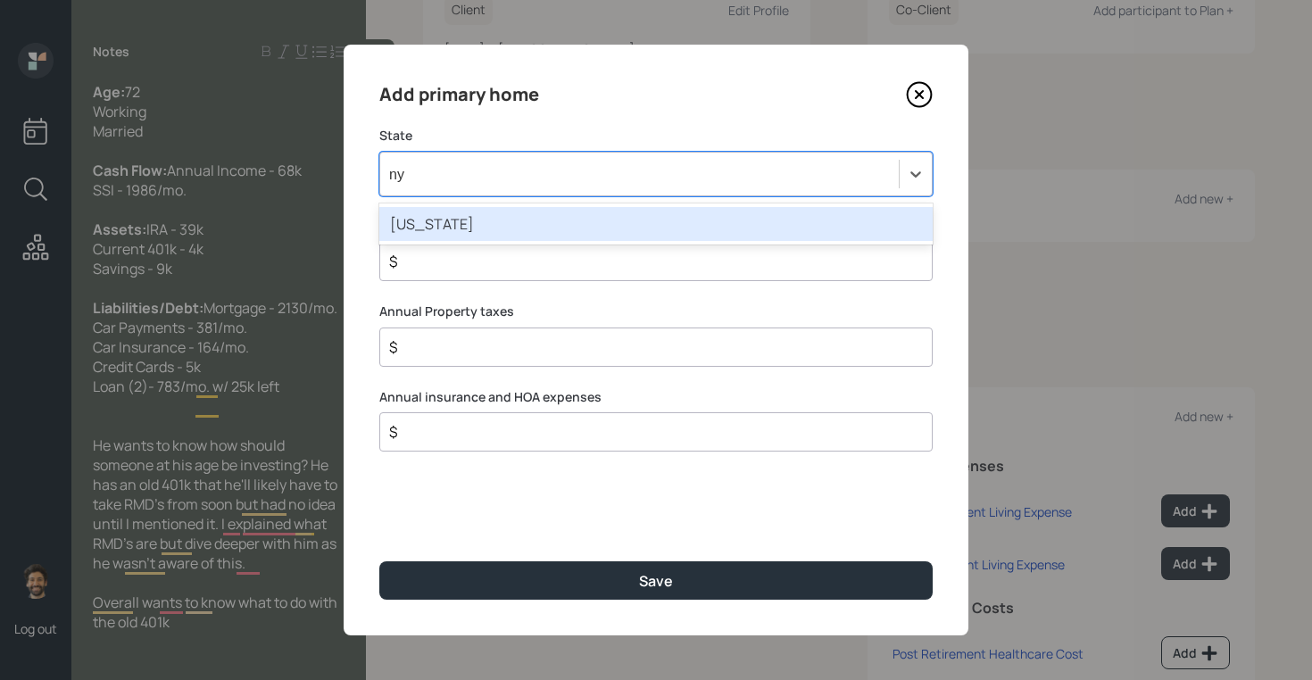
click at [458, 205] on div "[US_STATE]" at bounding box center [655, 224] width 553 height 41
click at [452, 225] on div "[US_STATE]" at bounding box center [655, 224] width 553 height 34
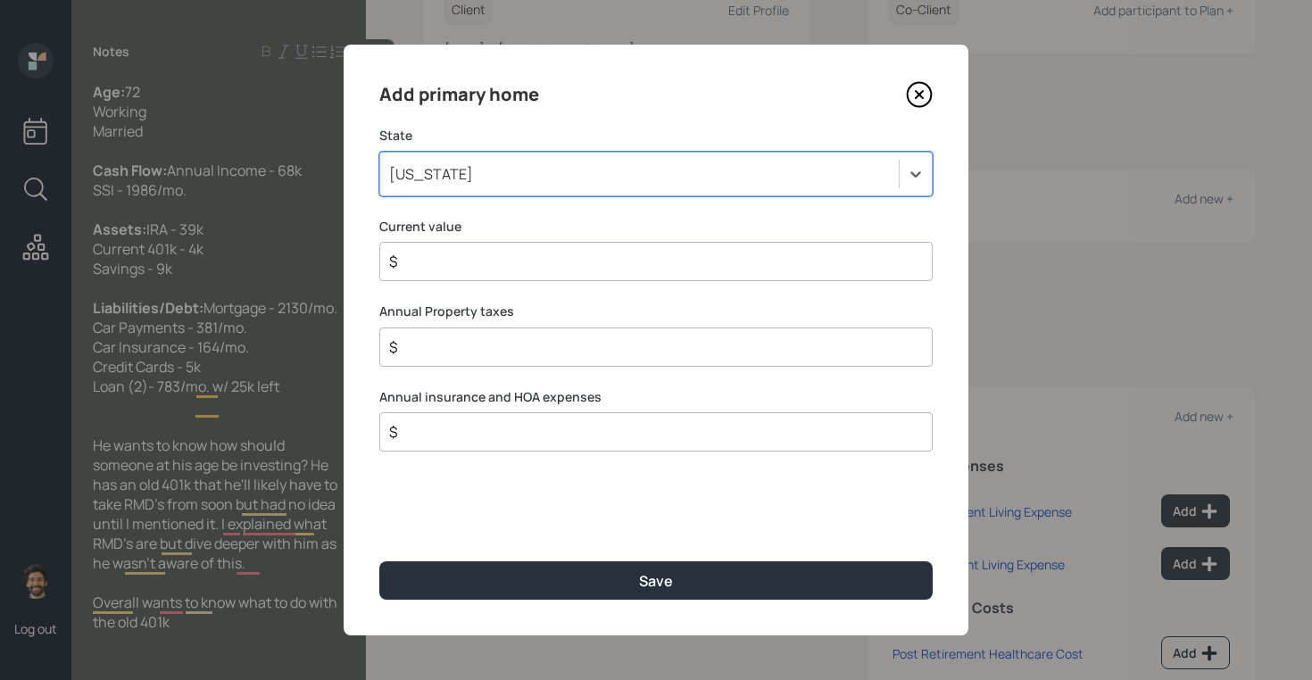
click at [452, 257] on input "$" at bounding box center [648, 261] width 523 height 21
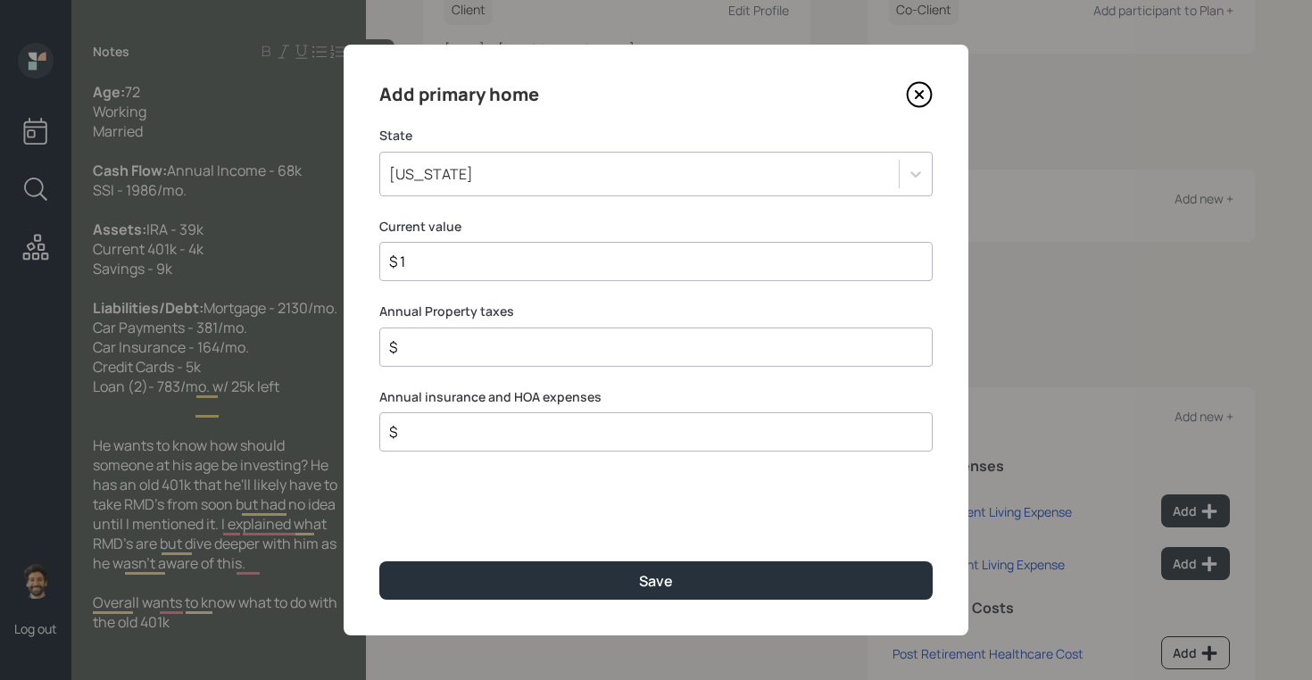
type input "$ 1"
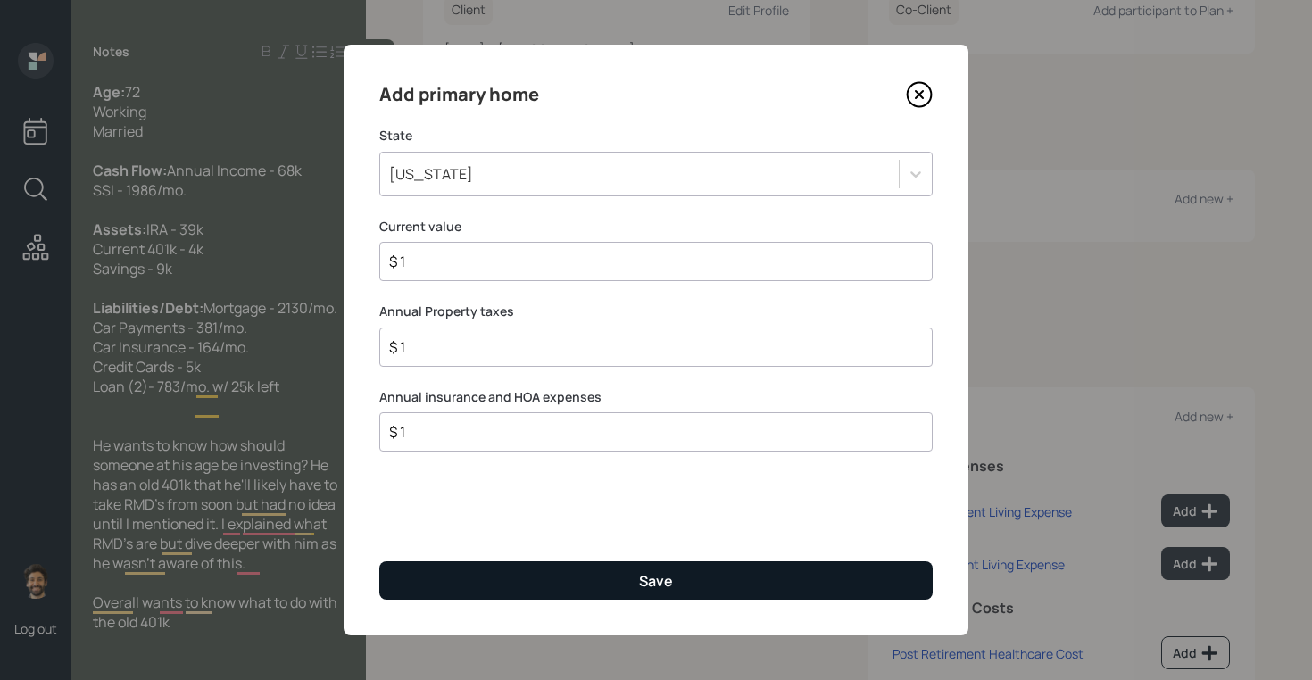
type input "$ 1"
click at [451, 597] on button "Save" at bounding box center [655, 580] width 553 height 38
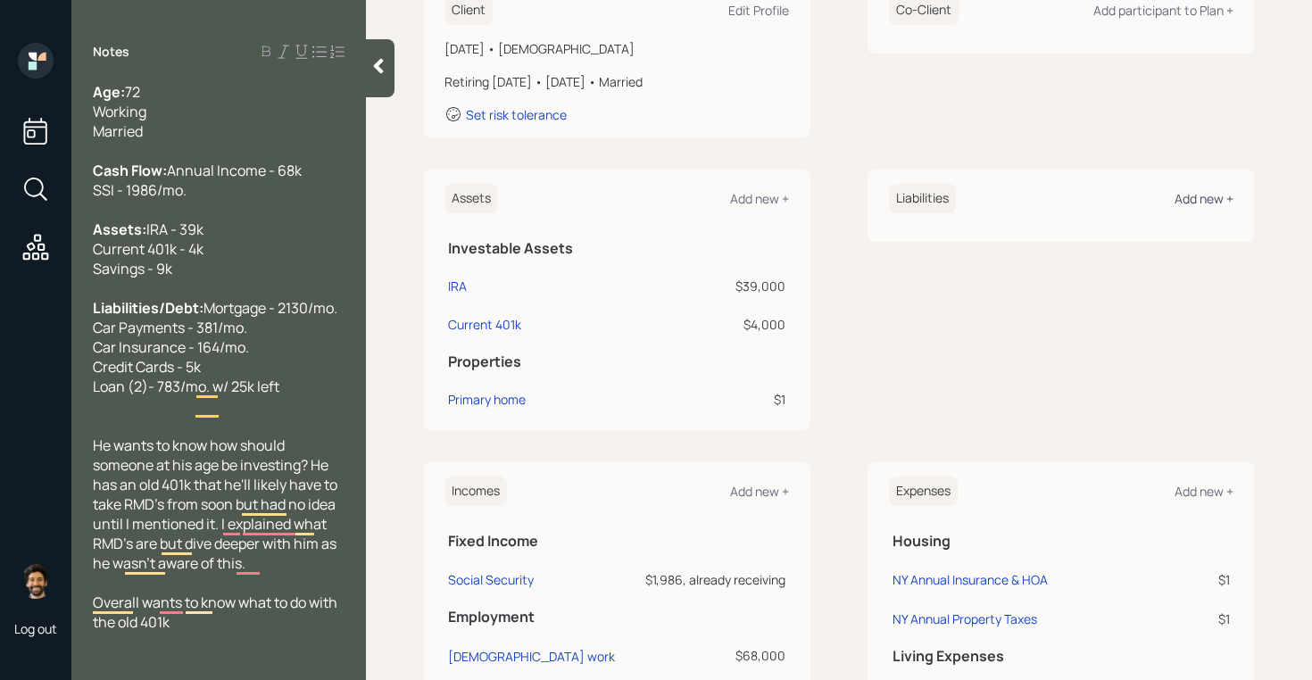
click at [1185, 202] on div "Add new +" at bounding box center [1204, 198] width 59 height 17
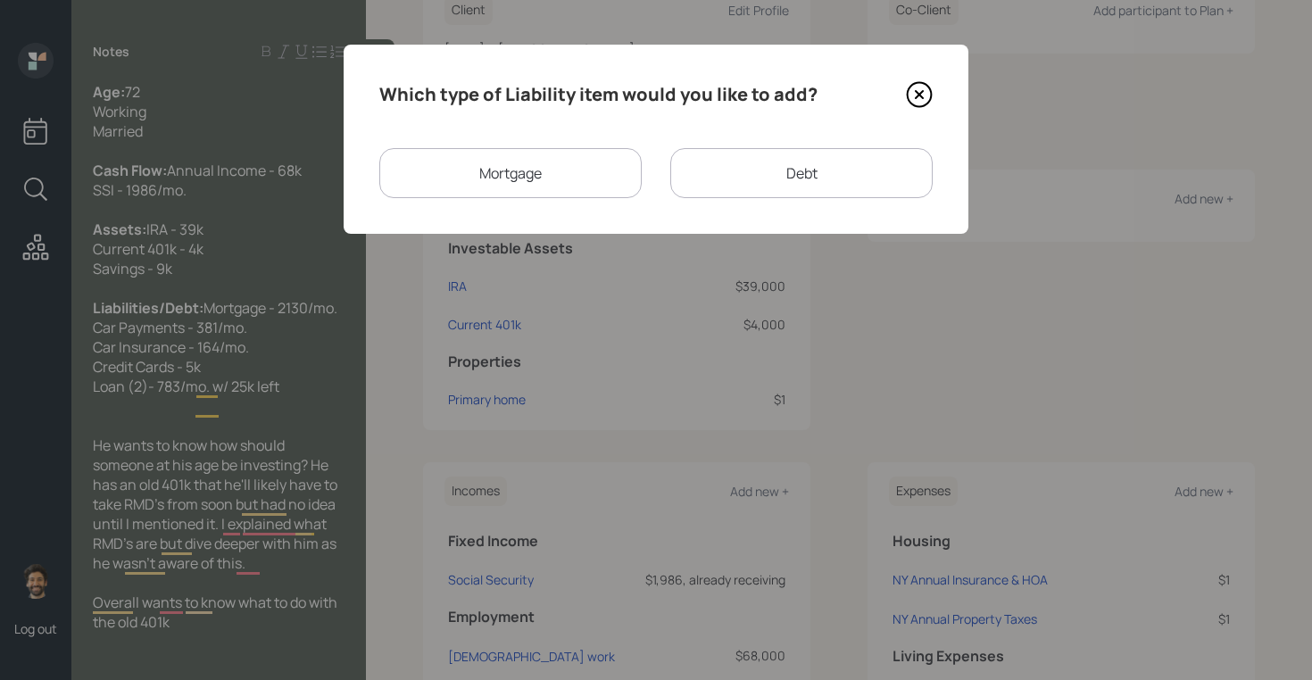
click at [641, 161] on div "Mortgage" at bounding box center [510, 173] width 262 height 50
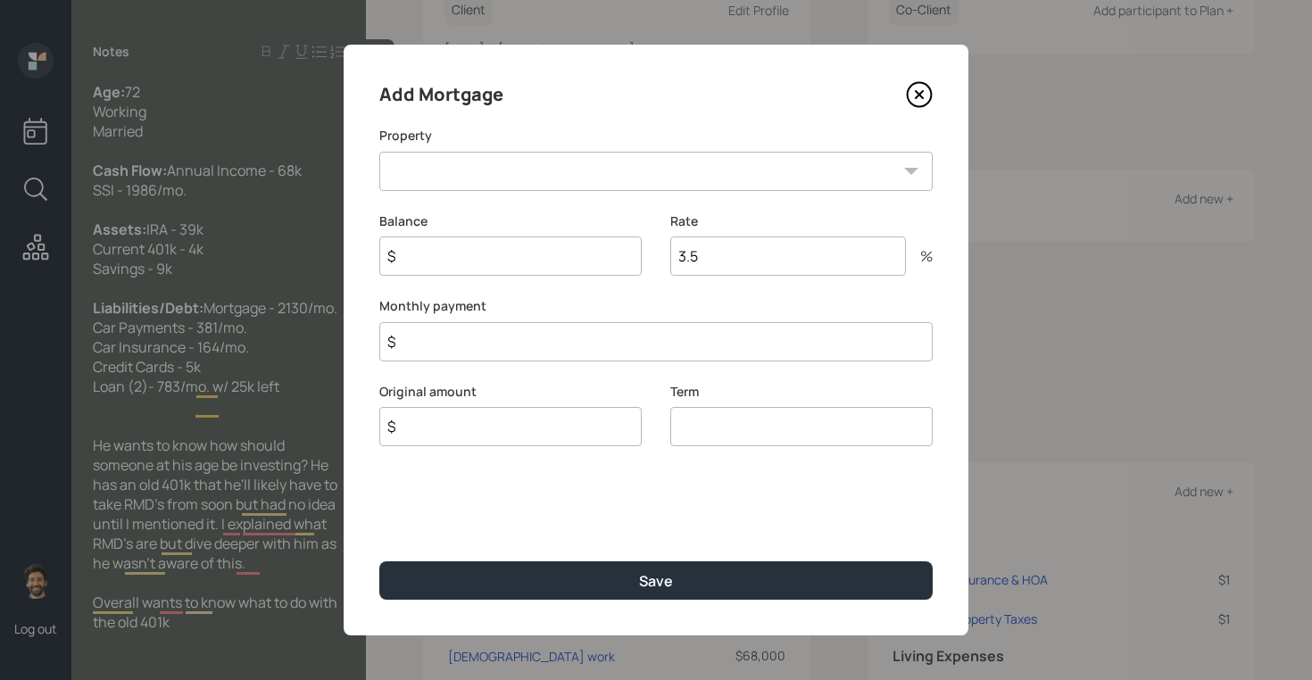
click at [528, 178] on select "NY Primary home" at bounding box center [655, 171] width 553 height 39
select select "7d508ec9-8a09-490e-a99d-ce6caa8b487f"
click at [379, 152] on select "NY Primary home" at bounding box center [655, 171] width 553 height 39
click at [468, 252] on input "$" at bounding box center [510, 256] width 262 height 39
type input "$ 1"
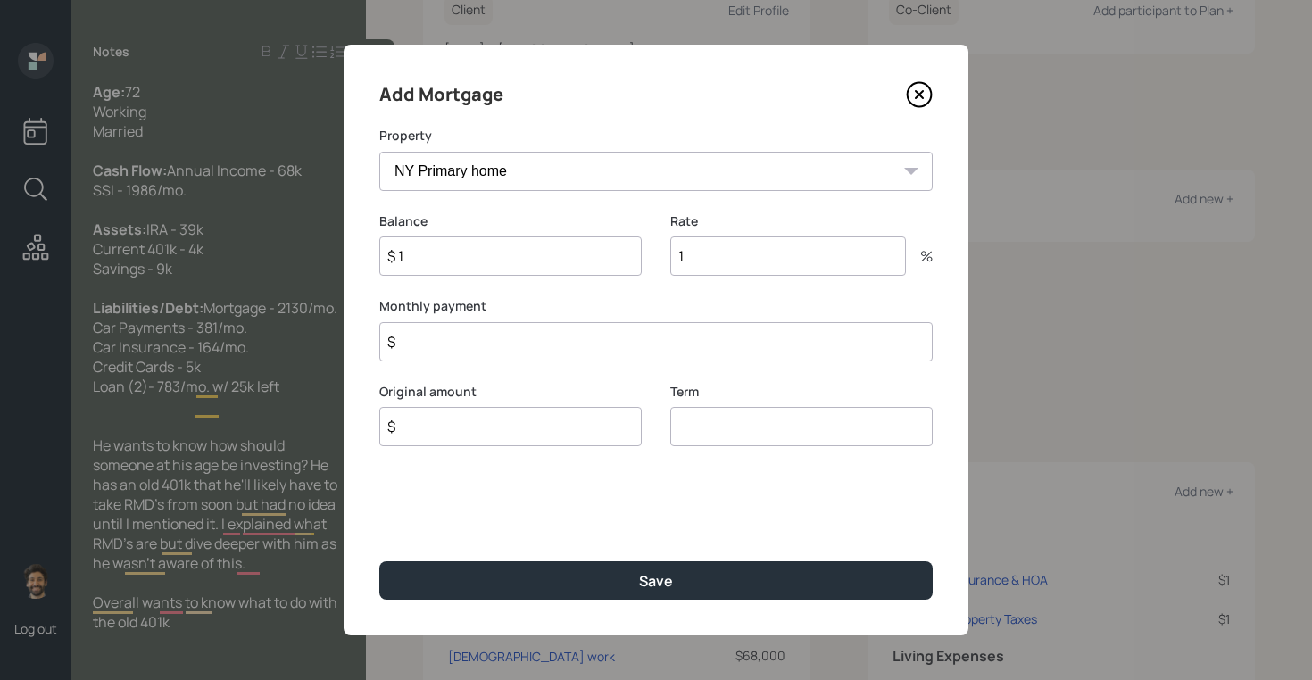
type input "1"
type input "$ 2,130"
type input "$ 1"
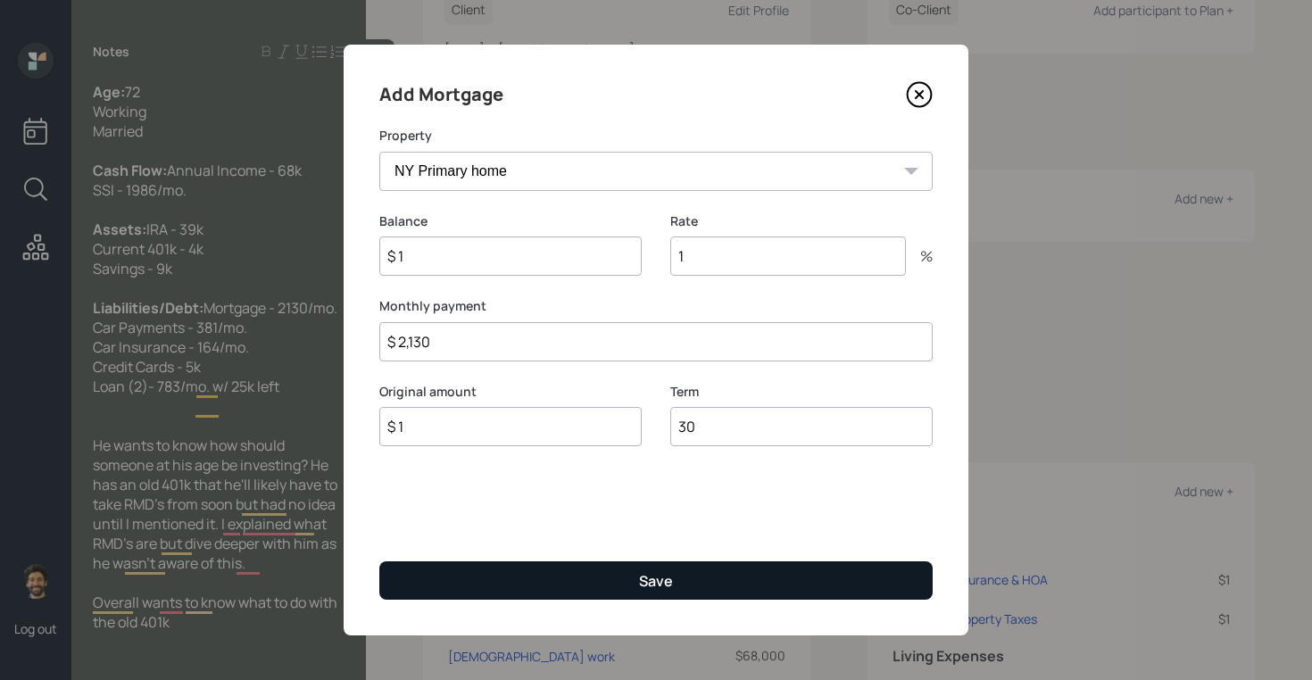
type input "30"
click at [476, 571] on button "Save" at bounding box center [655, 580] width 553 height 38
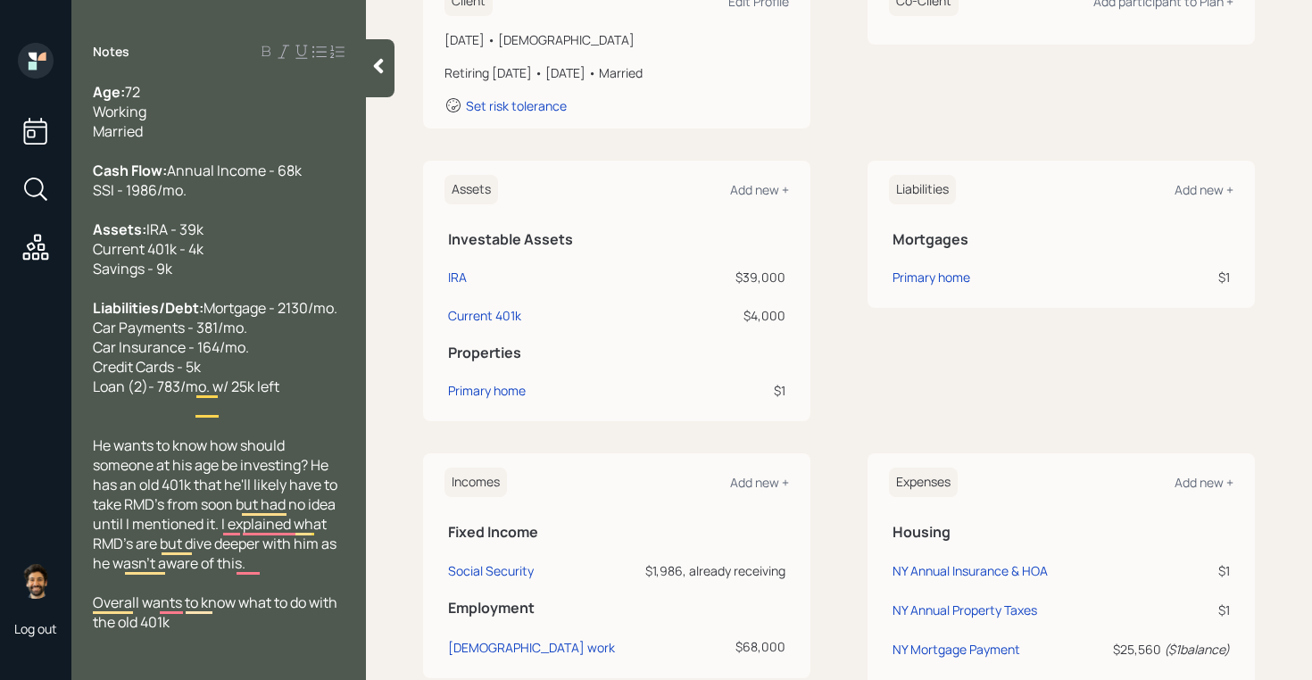
click at [376, 65] on icon at bounding box center [379, 66] width 10 height 15
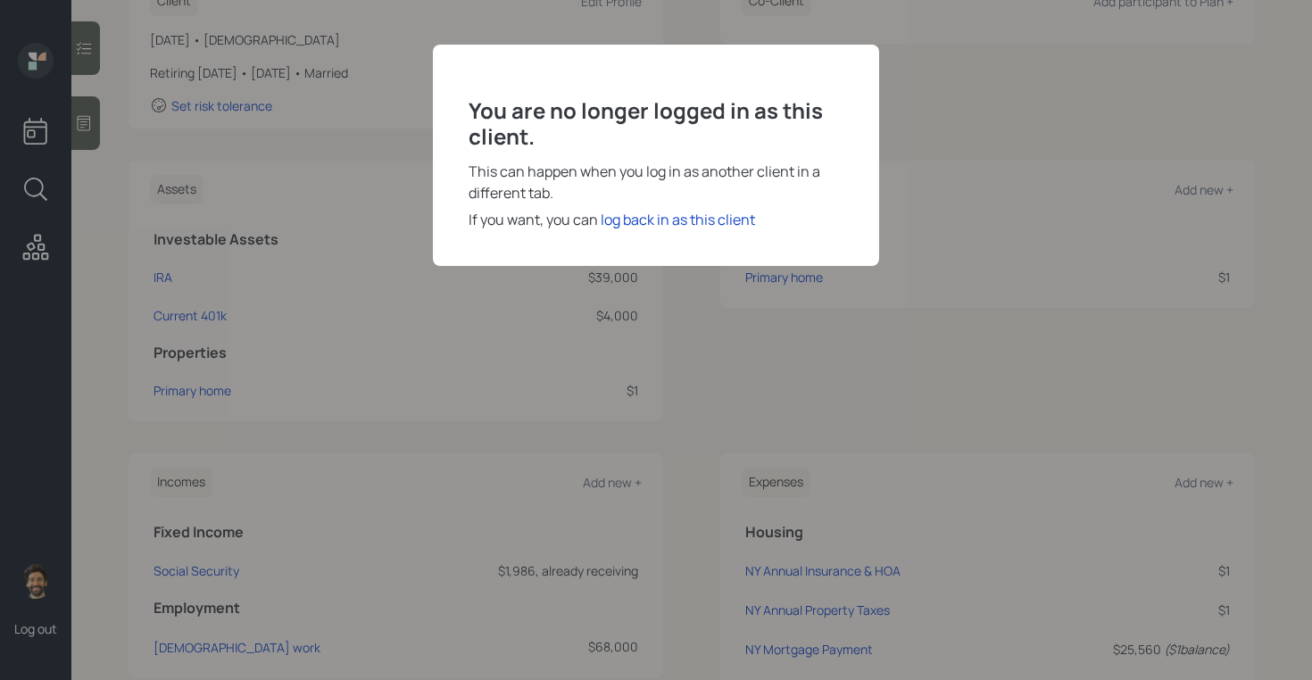
click at [85, 116] on div "You are no longer logged in as this client. This can happen when you log in as …" at bounding box center [656, 340] width 1312 height 680
click at [694, 220] on div "log back in as this client" at bounding box center [678, 219] width 154 height 21
